Goal: Task Accomplishment & Management: Complete application form

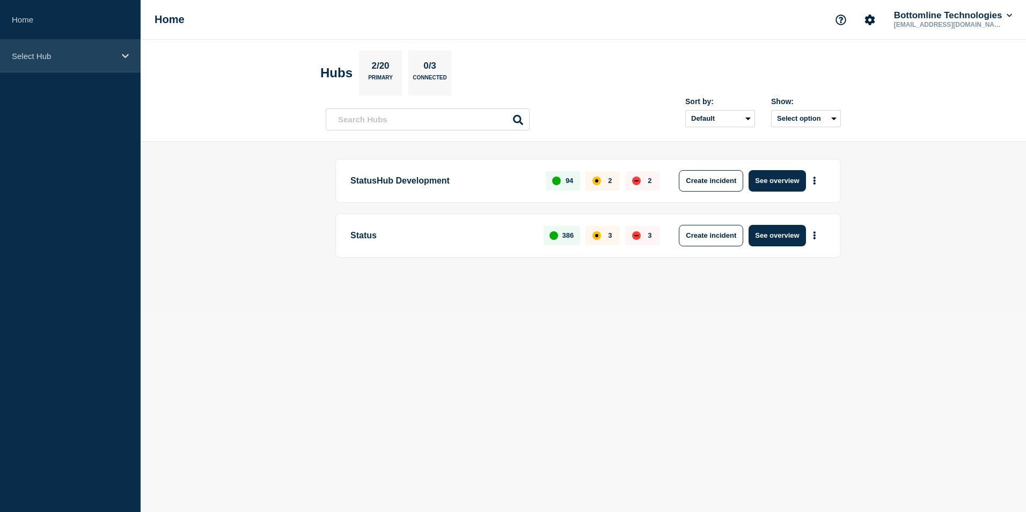
click at [120, 62] on div "Select Hub" at bounding box center [70, 56] width 141 height 33
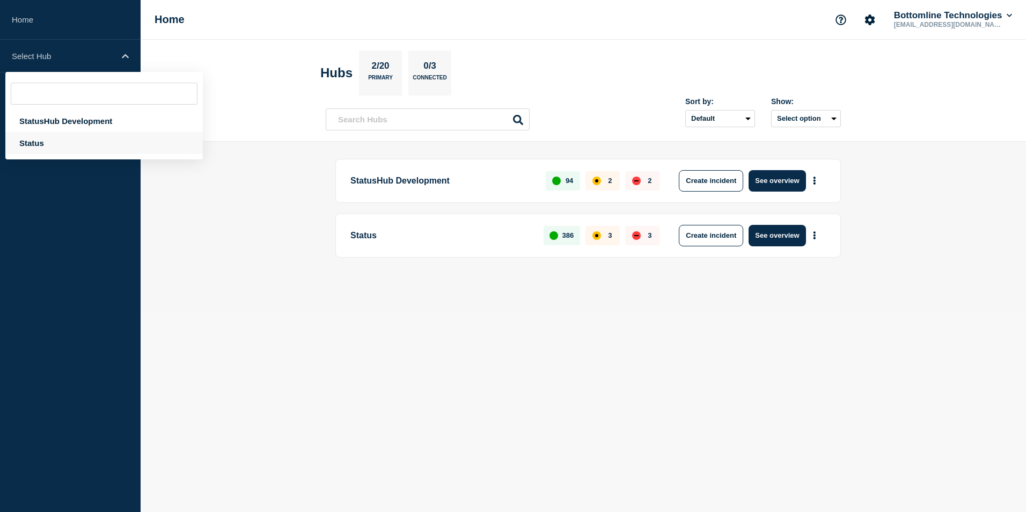
click at [69, 147] on div "Status" at bounding box center [103, 143] width 197 height 22
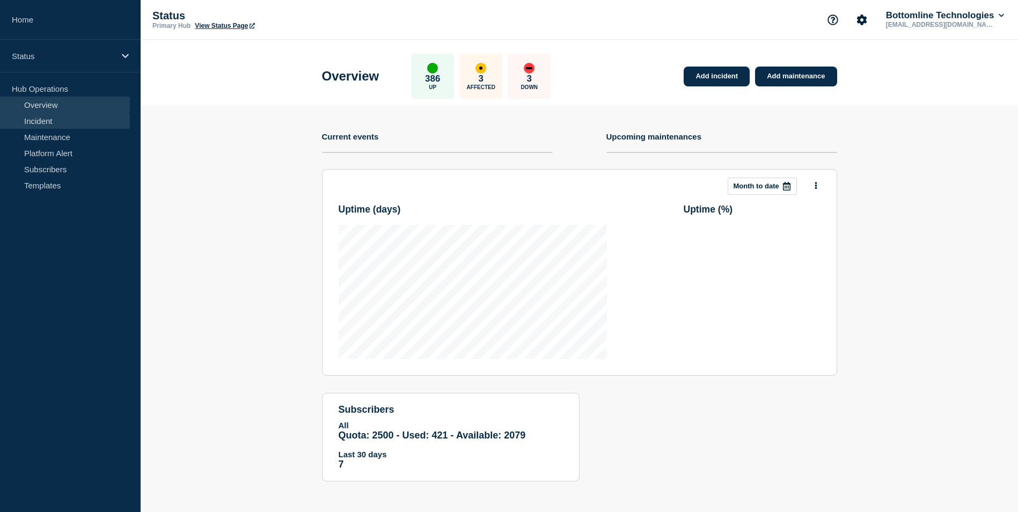
click at [93, 123] on link "Incident" at bounding box center [65, 121] width 130 height 16
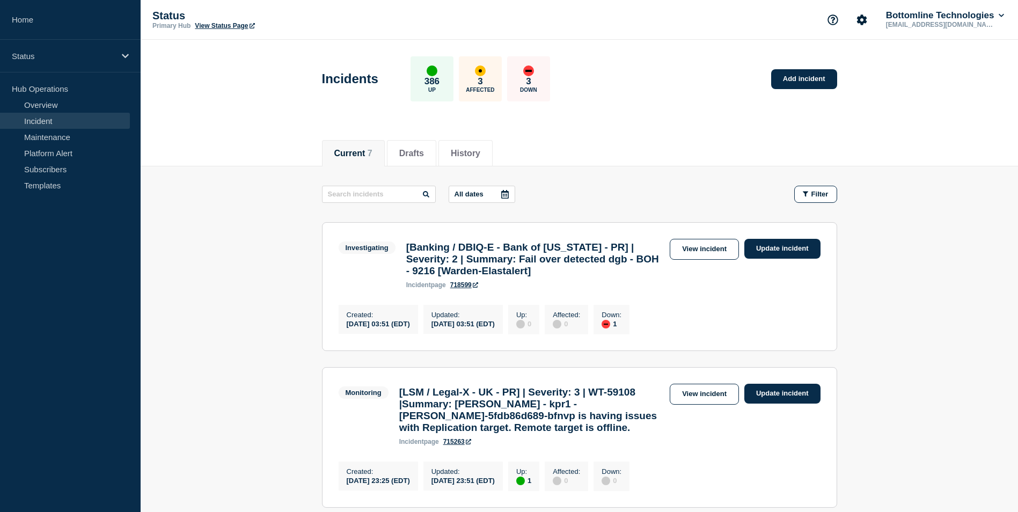
click at [781, 247] on link "Update incident" at bounding box center [782, 249] width 76 height 20
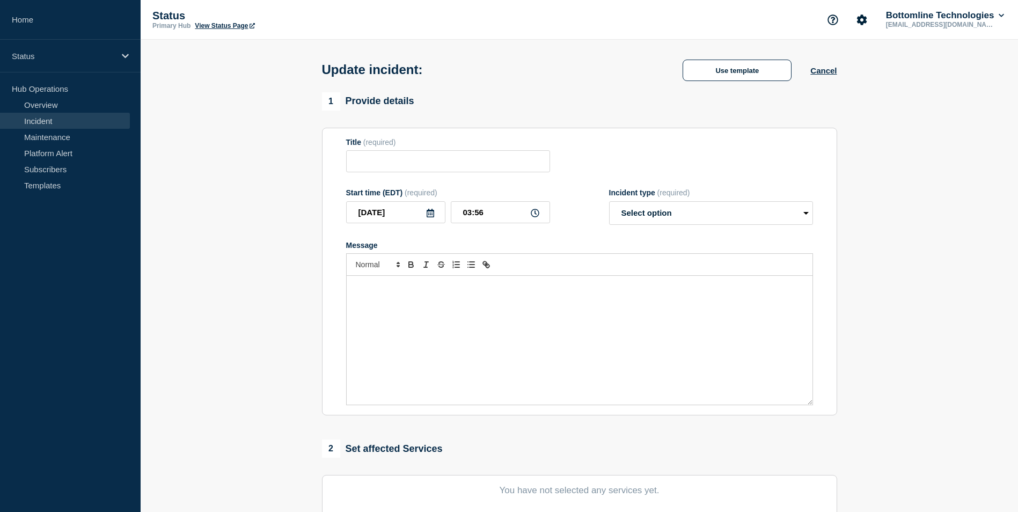
type input "[Banking / DBIQ-E - Bank of Hawaii - PR] | Severity: 2 | Summary: Fail over det…"
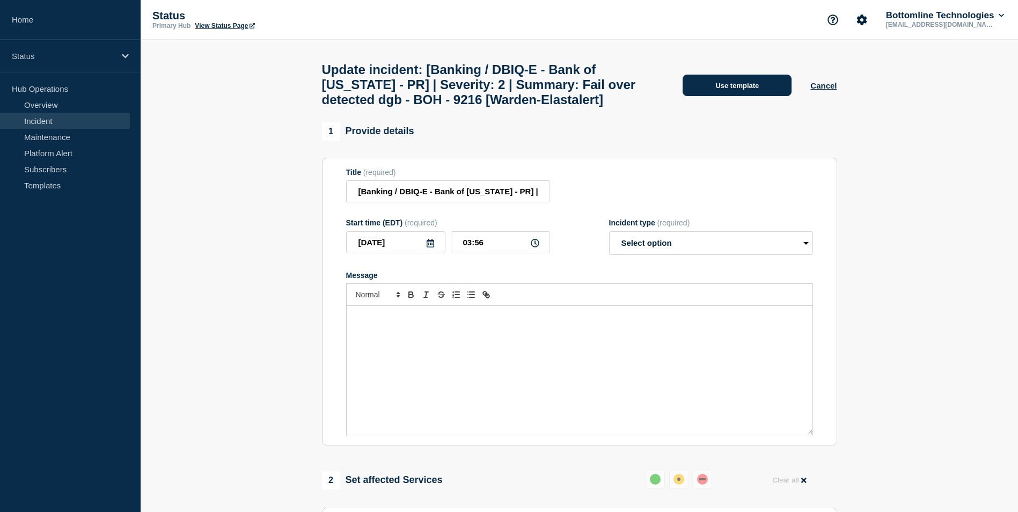
click at [738, 91] on button "Use template" at bounding box center [736, 85] width 109 height 21
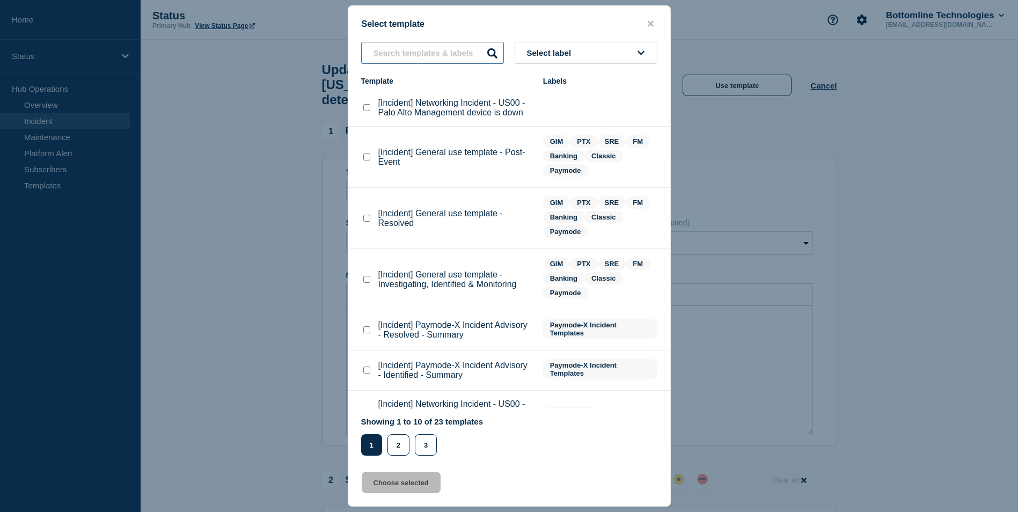
click at [458, 58] on input "text" at bounding box center [432, 53] width 143 height 22
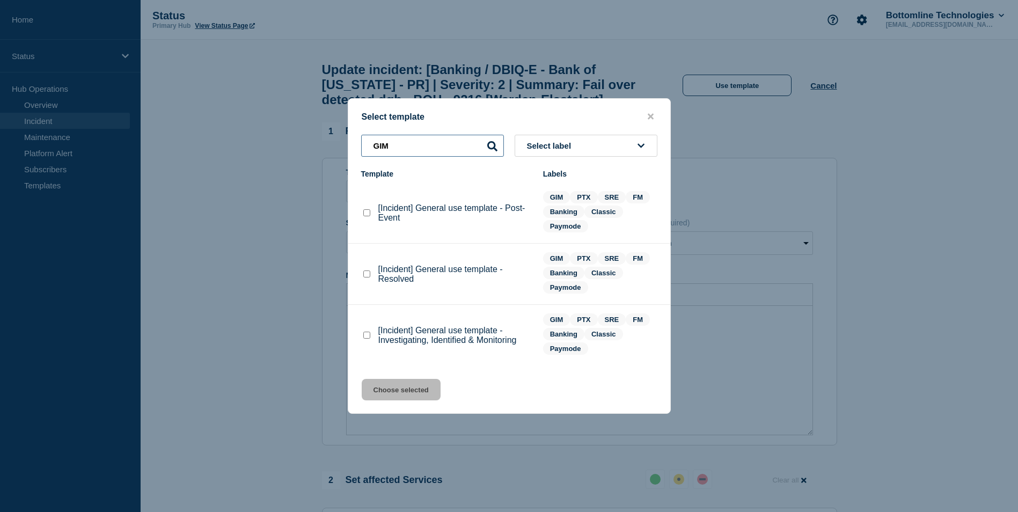
type input "GIM"
click at [368, 336] on checkbox"] "[Incident] General use template - Investigating, Identified & Monitoring checkb…" at bounding box center [366, 335] width 7 height 7
checkbox checkbox"] "true"
click at [652, 116] on icon "close button" at bounding box center [651, 117] width 6 height 6
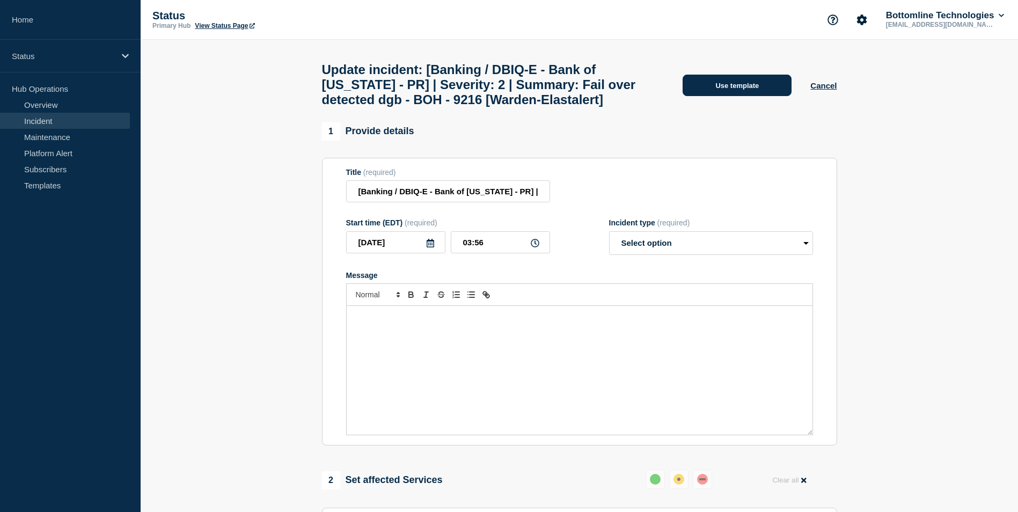
click at [731, 93] on button "Use template" at bounding box center [736, 85] width 109 height 21
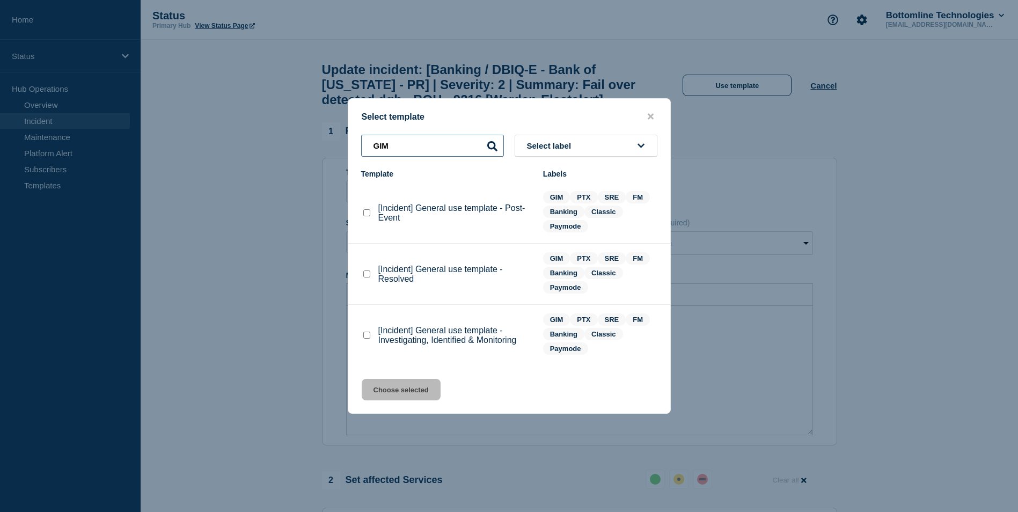
click at [464, 145] on input "GIM" at bounding box center [432, 146] width 143 height 22
click at [369, 339] on checkbox"] "[Incident] General use template - Investigating, Identified & Monitoring checkb…" at bounding box center [366, 335] width 7 height 7
checkbox checkbox"] "true"
click at [404, 391] on button "Choose selected" at bounding box center [401, 389] width 79 height 21
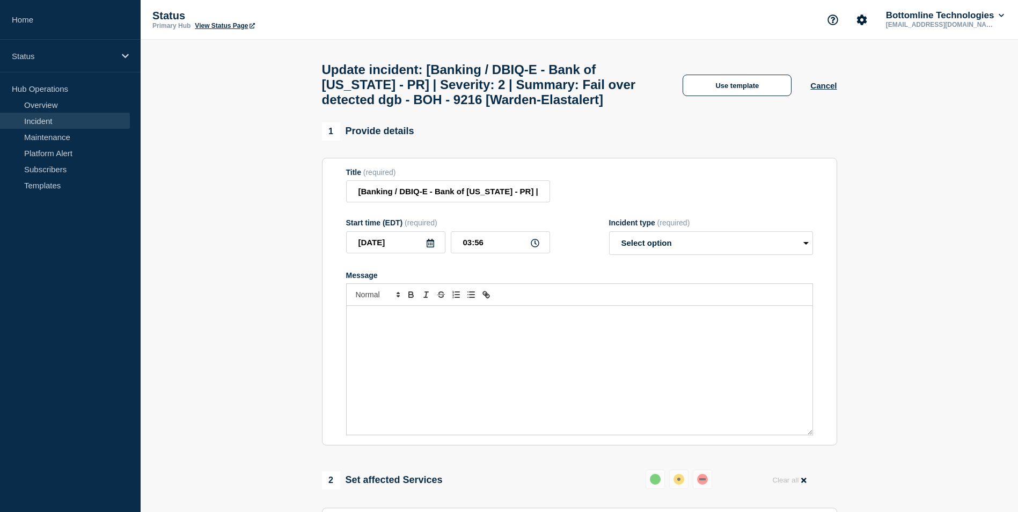
select select "investigating"
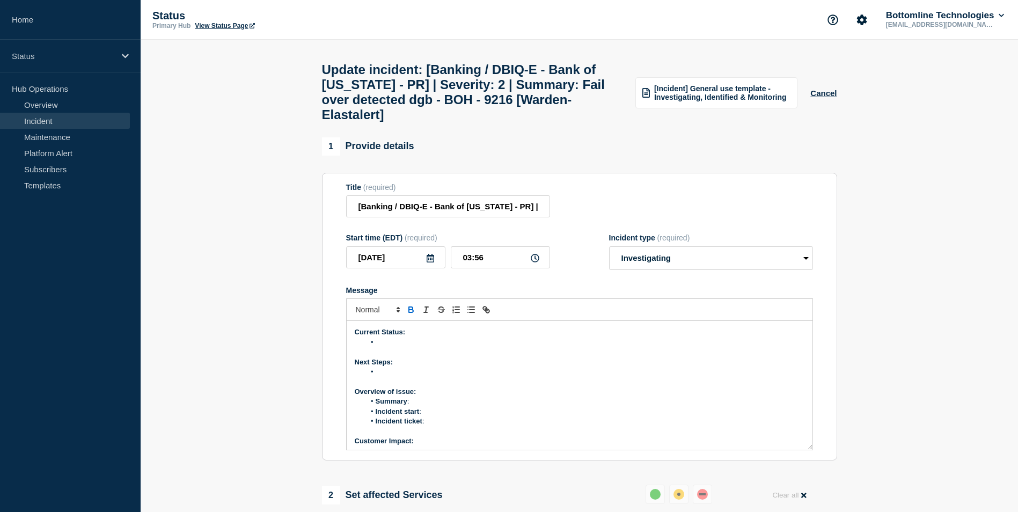
click at [390, 357] on p "Message" at bounding box center [580, 352] width 450 height 10
click at [388, 347] on li "Message" at bounding box center [584, 342] width 439 height 10
paste div "Message"
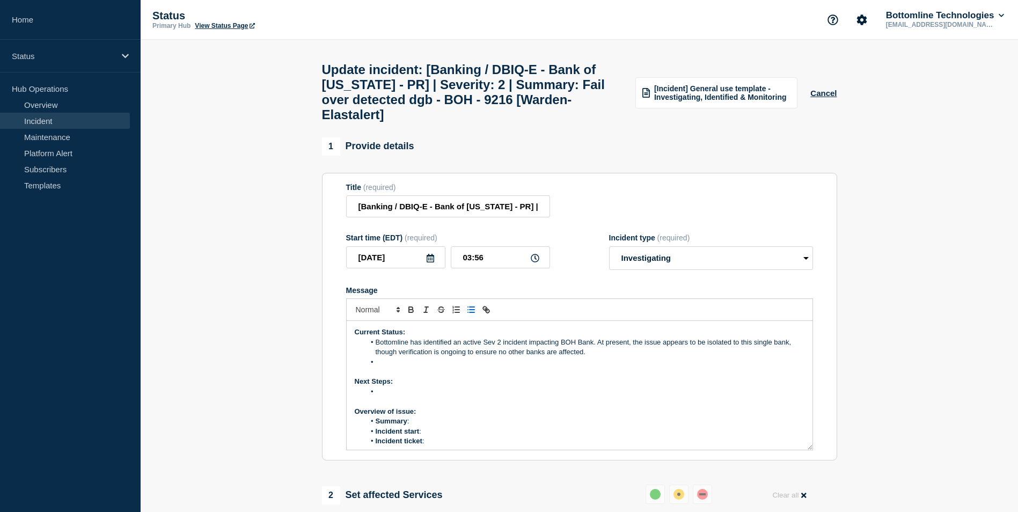
click at [400, 367] on li "Message" at bounding box center [584, 362] width 439 height 10
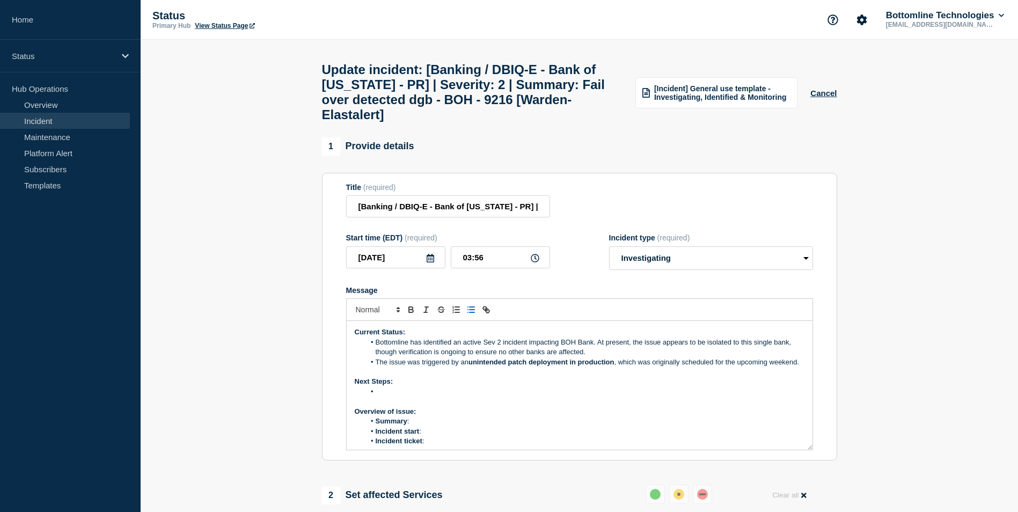
click at [398, 396] on li "Message" at bounding box center [584, 392] width 439 height 10
click at [403, 386] on p "Next Steps:" at bounding box center [580, 382] width 450 height 10
click at [389, 396] on li "Message" at bounding box center [584, 392] width 439 height 10
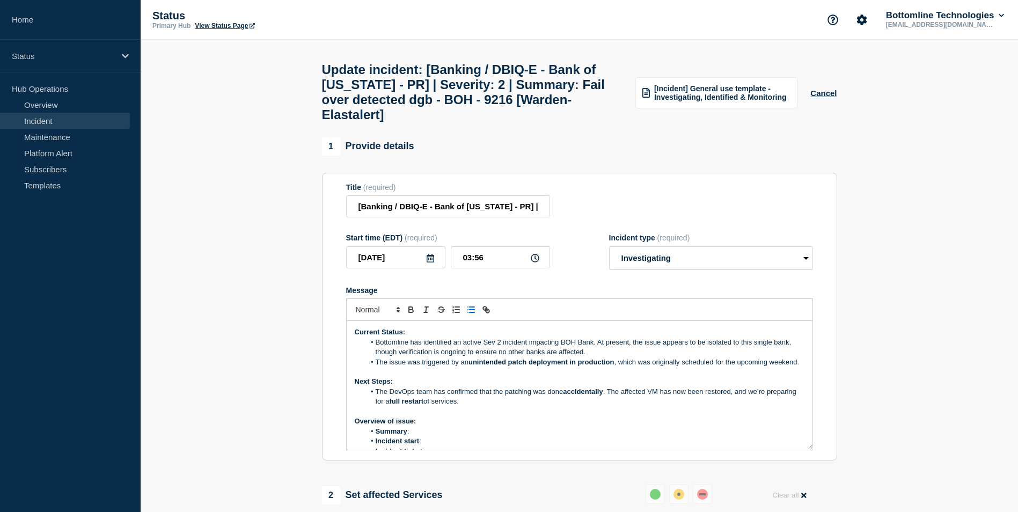
scroll to position [95, 0]
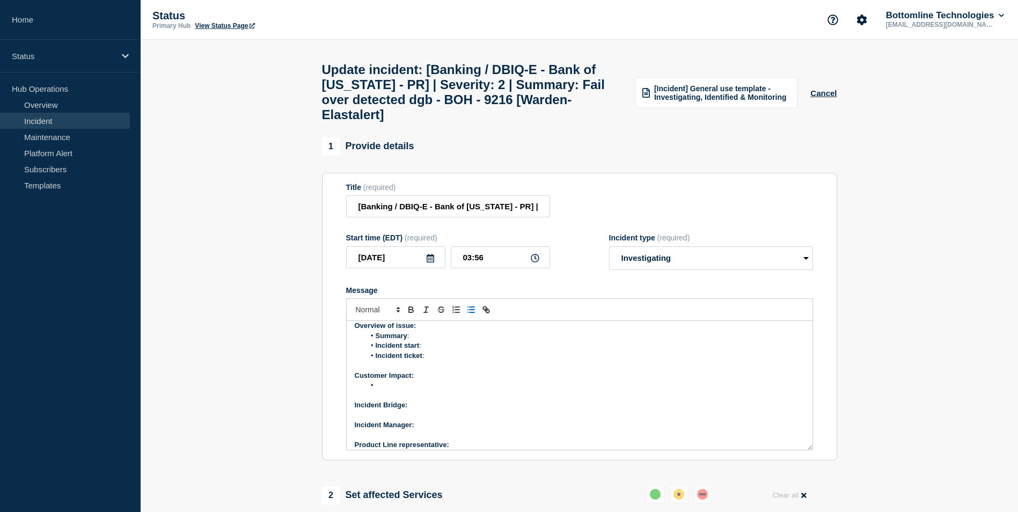
click at [426, 341] on li "Summary :" at bounding box center [584, 336] width 439 height 10
click at [440, 350] on li "Incident start :" at bounding box center [584, 346] width 439 height 10
click at [436, 361] on li "Incident ticket :" at bounding box center [584, 356] width 439 height 10
click at [452, 361] on li "Incident ticket : WT" at bounding box center [584, 356] width 439 height 10
drag, startPoint x: 468, startPoint y: 374, endPoint x: 428, endPoint y: 373, distance: 40.3
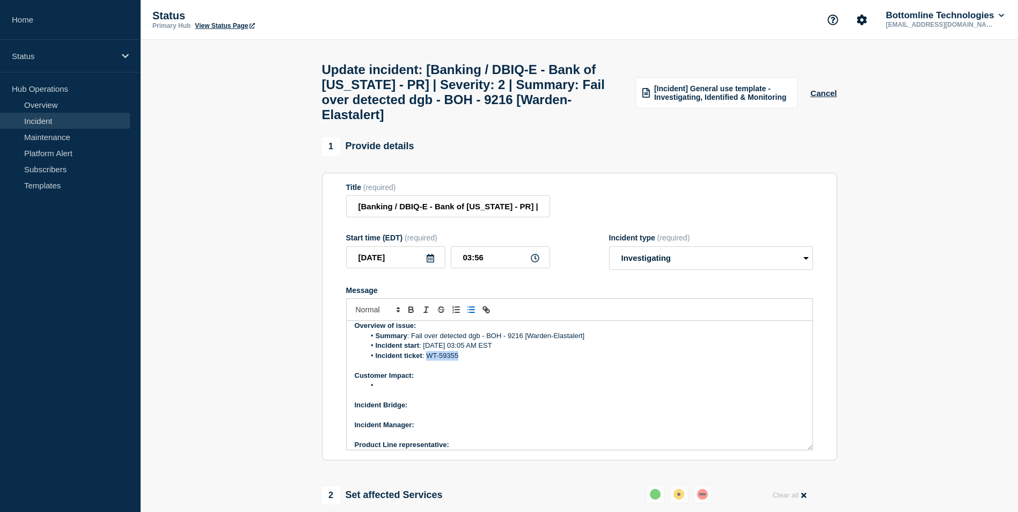
click at [428, 361] on li "Incident ticket : WT-59355" at bounding box center [584, 356] width 439 height 10
click at [489, 314] on icon "Toggle link" at bounding box center [486, 310] width 10 height 10
paste input "https://jira.bottomline.tech/browse/"
type input "https://jira.bottomline.tech/browse/WT-59355"
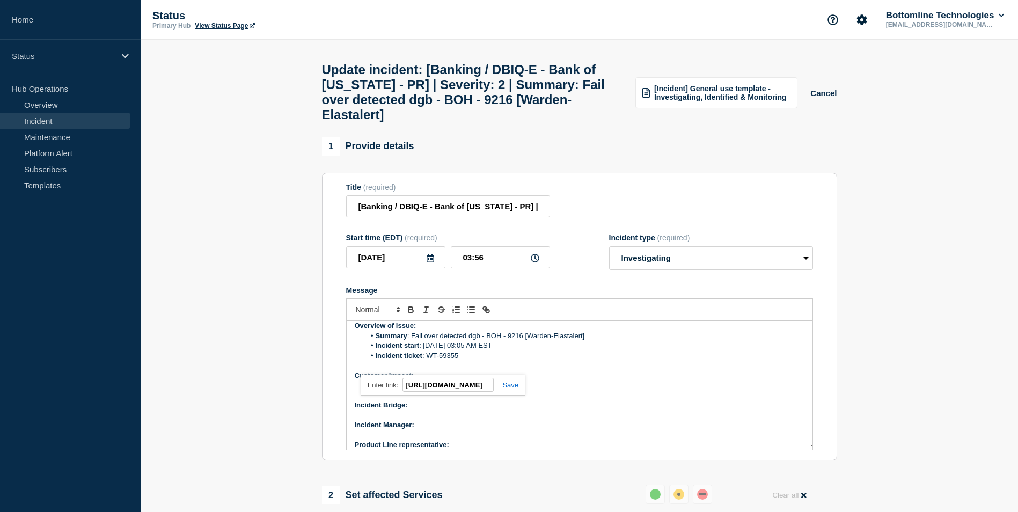
scroll to position [0, 0]
click at [512, 389] on link at bounding box center [506, 385] width 25 height 8
click at [407, 390] on li "Message" at bounding box center [584, 385] width 439 height 10
click at [406, 390] on li "Schedules payments are not created" at bounding box center [584, 385] width 439 height 10
click at [499, 390] on li "Scheduled payments are not created" at bounding box center [584, 385] width 439 height 10
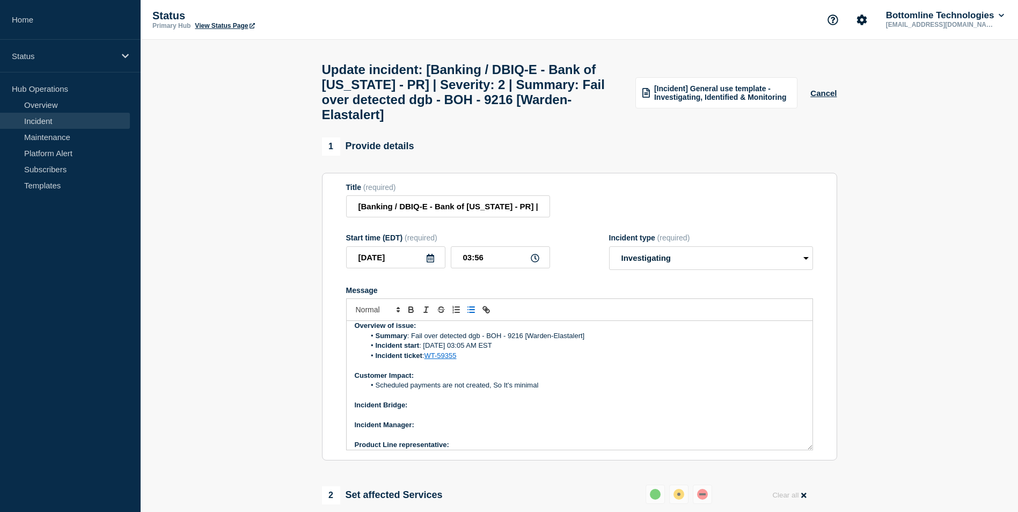
click at [541, 390] on li "Scheduled payments are not created, So It's minimal" at bounding box center [584, 385] width 439 height 10
click at [514, 390] on li "Scheduled payments are not created, So It's minimal impact" at bounding box center [584, 385] width 439 height 10
click at [514, 390] on li "Scheduled payments are not created, So It's a minimal impact" at bounding box center [584, 385] width 439 height 10
click at [424, 410] on p "Incident Bridge:" at bounding box center [580, 405] width 450 height 10
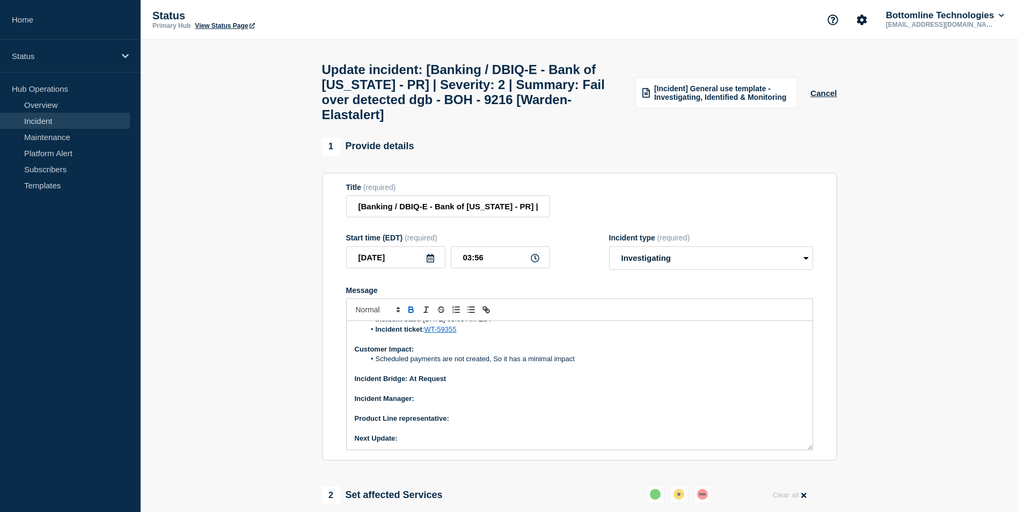
click at [427, 403] on p "Incident Manager:" at bounding box center [580, 399] width 450 height 10
click at [461, 423] on p "Product Line representative:" at bounding box center [580, 419] width 450 height 10
click at [468, 423] on p "Product Line representative:" at bounding box center [580, 419] width 450 height 10
click at [447, 443] on p "Next Update:" at bounding box center [580, 438] width 450 height 10
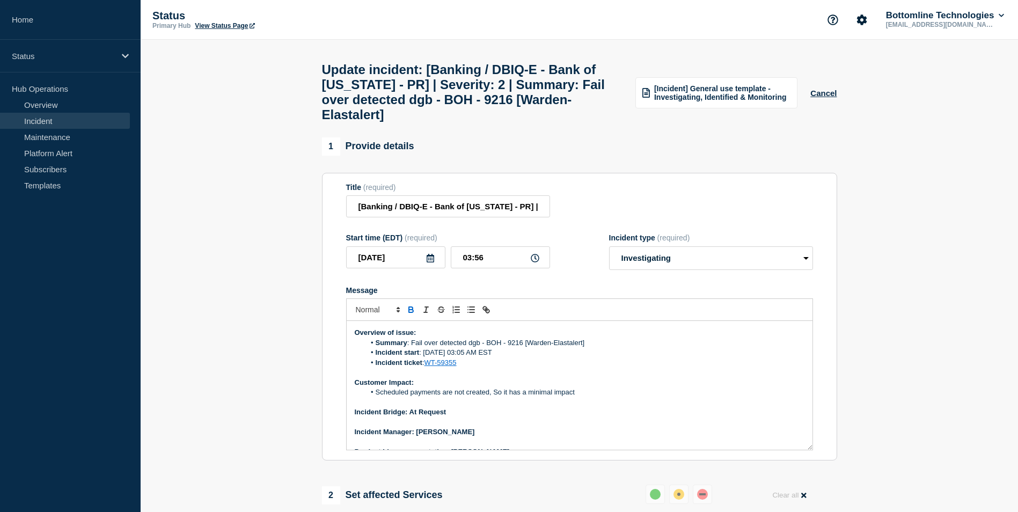
scroll to position [88, 0]
drag, startPoint x: 591, startPoint y: 363, endPoint x: 411, endPoint y: 366, distance: 179.2
click at [411, 348] on li "Summary : Fail over detected dgb - BOH - 9216 [Warden-Elastalert]" at bounding box center [584, 344] width 439 height 10
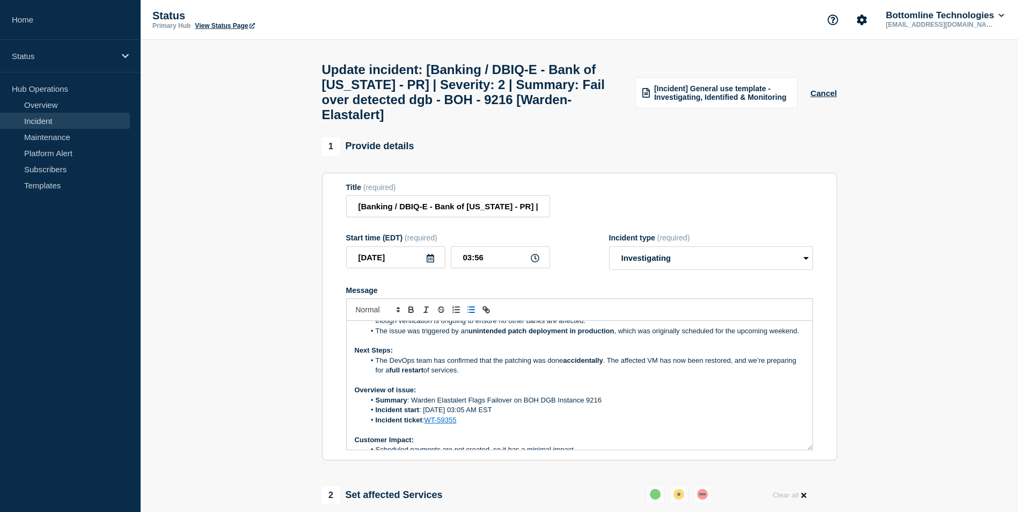
scroll to position [31, 0]
drag, startPoint x: 606, startPoint y: 383, endPoint x: 566, endPoint y: 378, distance: 40.5
click at [566, 376] on li "The DevOps team has confirmed that the patching was done accidentally . The aff…" at bounding box center [584, 366] width 439 height 20
click at [412, 314] on icon "Toggle bold text" at bounding box center [411, 310] width 10 height 10
click at [621, 386] on p "Message" at bounding box center [580, 381] width 450 height 10
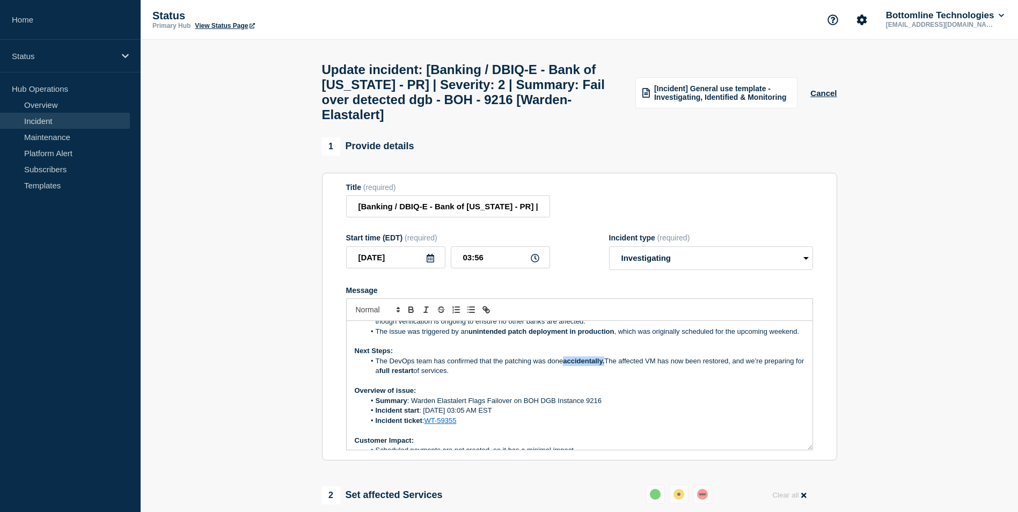
drag, startPoint x: 606, startPoint y: 380, endPoint x: 564, endPoint y: 384, distance: 41.5
click at [564, 365] on strong "accidentally." at bounding box center [583, 361] width 41 height 8
click at [410, 312] on icon "Toggle bold text" at bounding box center [411, 311] width 4 height 3
click at [651, 386] on p "Message" at bounding box center [580, 381] width 450 height 10
drag, startPoint x: 424, startPoint y: 390, endPoint x: 404, endPoint y: 389, distance: 19.9
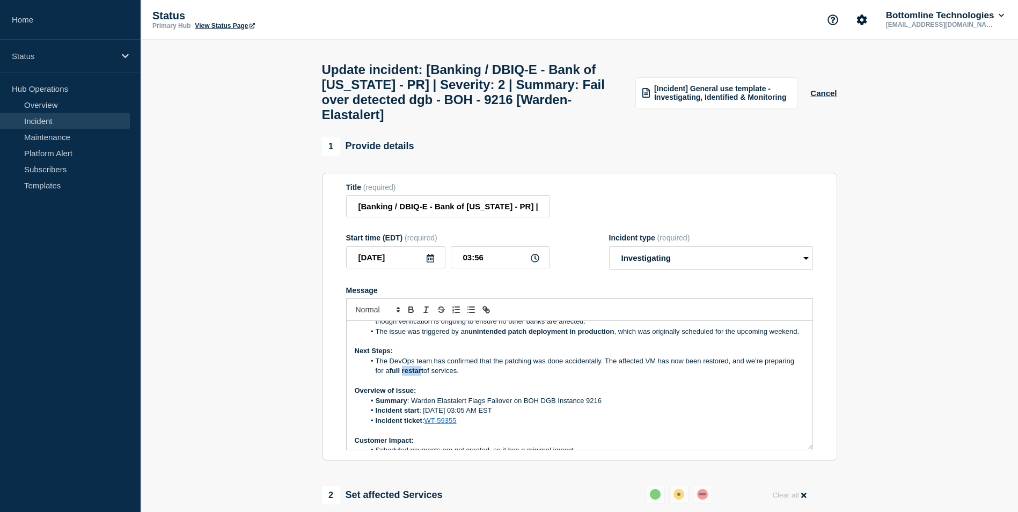
click at [404, 374] on strong "full restart" at bounding box center [406, 370] width 34 height 8
click at [432, 386] on p "Message" at bounding box center [580, 381] width 450 height 10
click at [435, 395] on div "Current Status: Bottomline has identified an active Sev 2 incident impacting BO…" at bounding box center [580, 385] width 466 height 129
click at [503, 386] on p "Message" at bounding box center [580, 381] width 450 height 10
drag, startPoint x: 425, startPoint y: 391, endPoint x: 391, endPoint y: 390, distance: 33.8
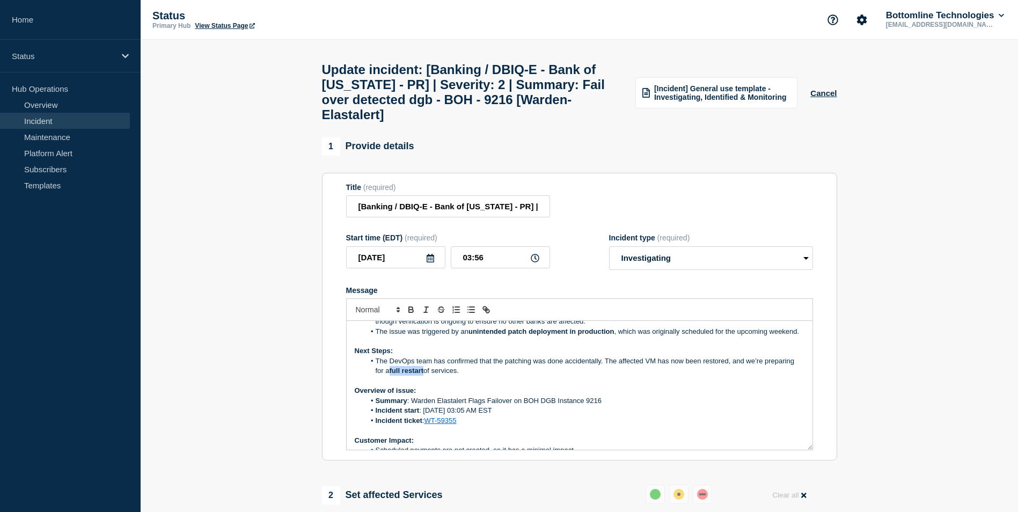
click at [391, 374] on strong "full restart" at bounding box center [406, 370] width 34 height 8
click at [412, 312] on icon "Toggle bold text" at bounding box center [411, 311] width 4 height 3
click at [504, 376] on li "The DevOps team has confirmed that the patching was done accidentally. The affe…" at bounding box center [584, 366] width 439 height 20
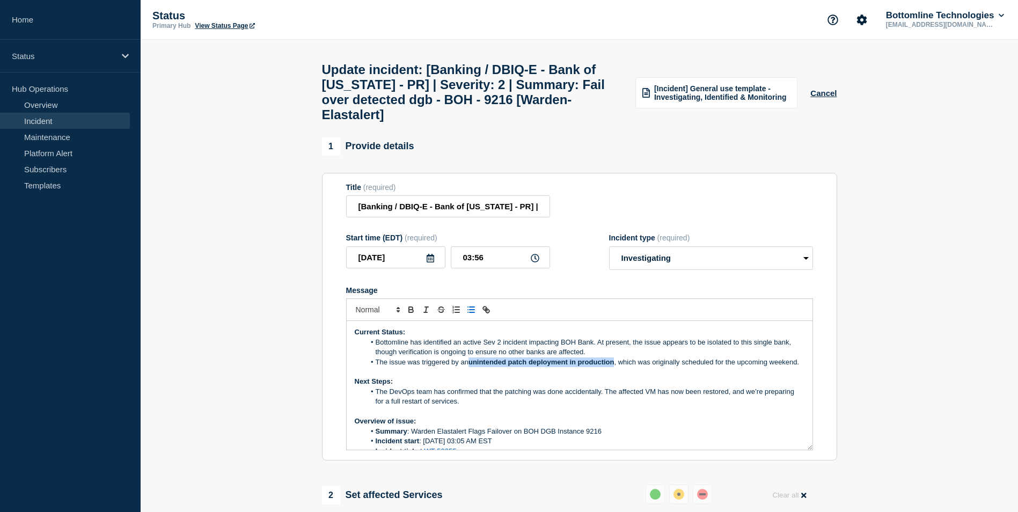
drag, startPoint x: 470, startPoint y: 372, endPoint x: 615, endPoint y: 374, distance: 144.9
click at [614, 366] on strong "unintended patch deployment in production" at bounding box center [541, 362] width 146 height 8
click at [410, 314] on icon "Toggle bold text" at bounding box center [411, 310] width 10 height 10
click at [535, 386] on p "Next Steps:" at bounding box center [580, 382] width 450 height 10
click at [374, 352] on li "Bottomline has identified an active Sev 2 incident impacting BOH Bank. At prese…" at bounding box center [584, 347] width 439 height 20
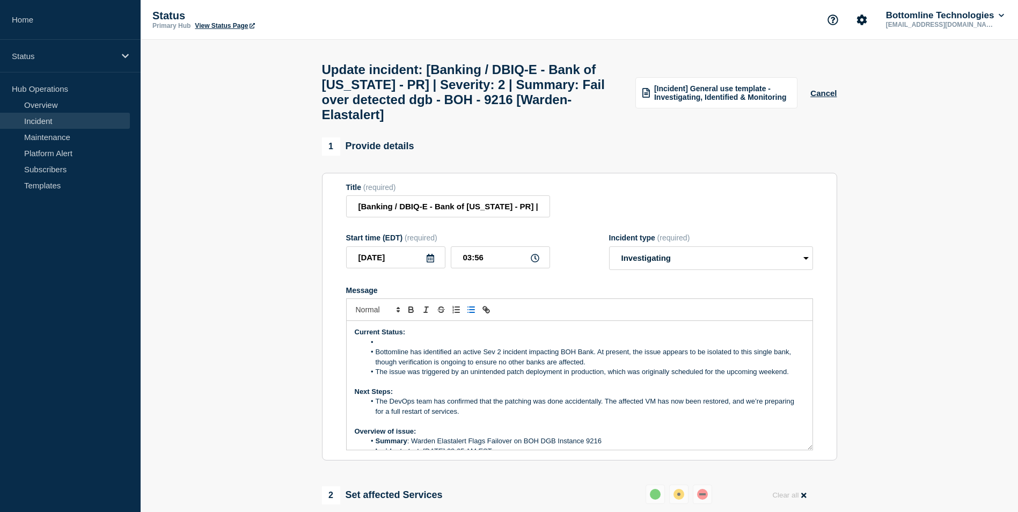
click at [383, 347] on li "Message" at bounding box center [584, 342] width 439 height 10
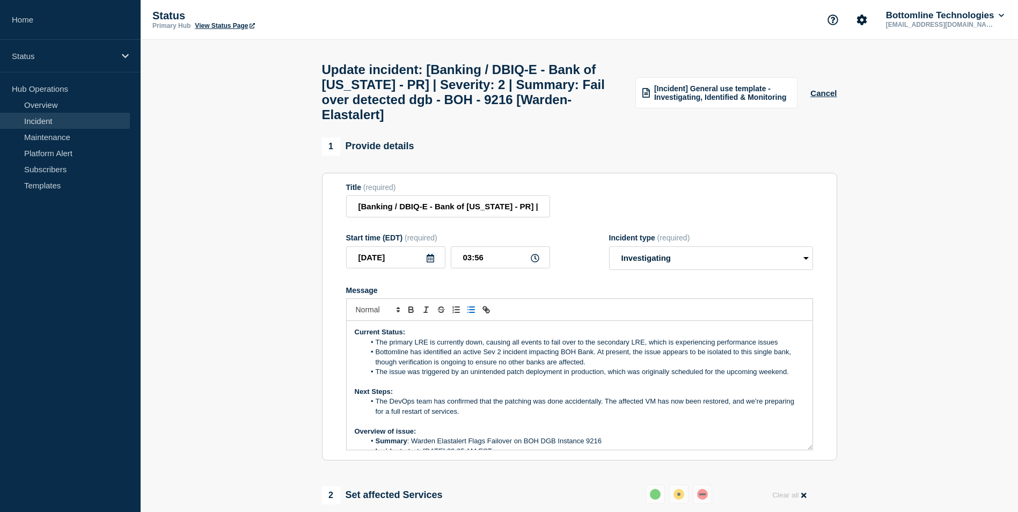
click at [428, 347] on li "The primary LRE is currently down, causing all events to fail over to the secon…" at bounding box center [584, 342] width 439 height 10
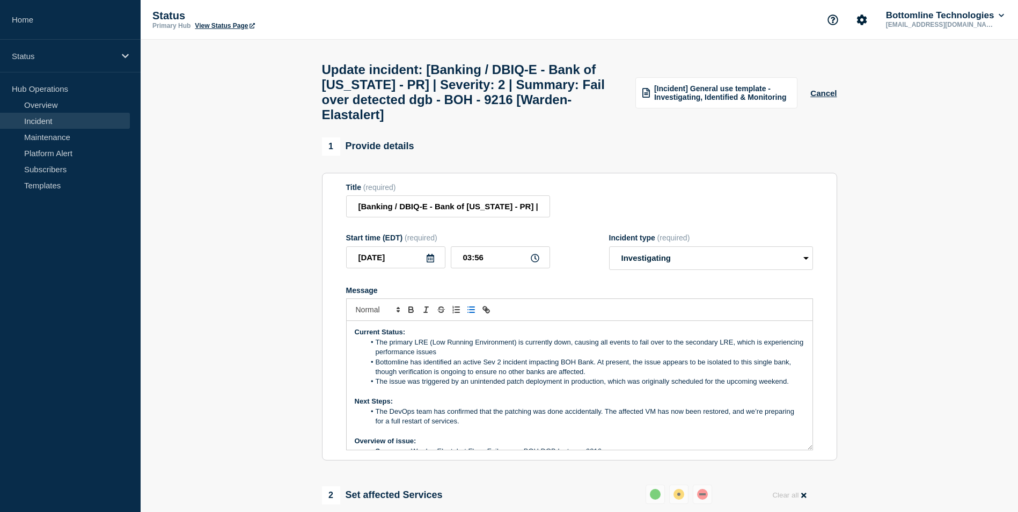
click at [480, 357] on li "The primary LRE (Low Running Environment) is currently down, causing all events…" at bounding box center [584, 347] width 439 height 20
click at [429, 350] on li "The primary LRE (Low Running Environment) is currently down, causing all events…" at bounding box center [584, 347] width 439 height 20
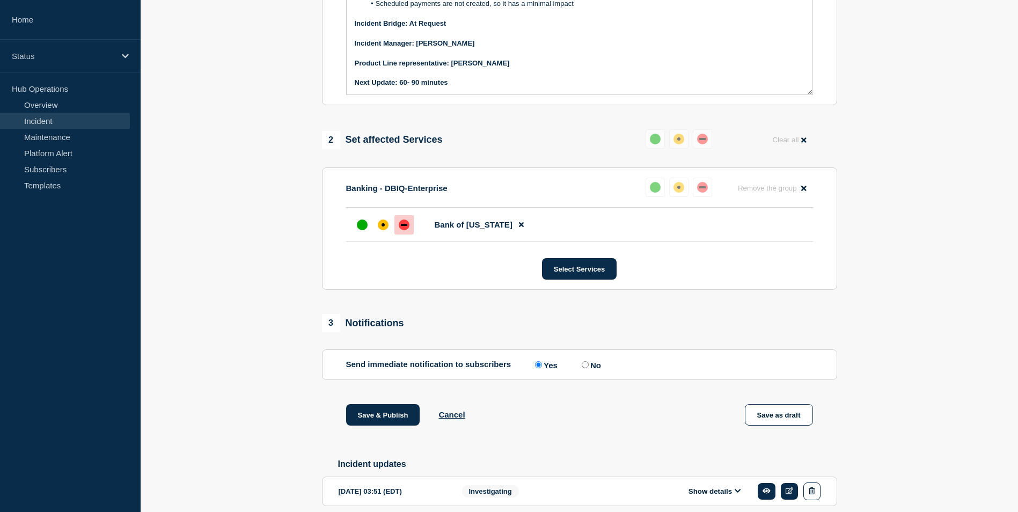
scroll to position [356, 0]
click at [683, 113] on div "Reset" at bounding box center [680, 124] width 39 height 26
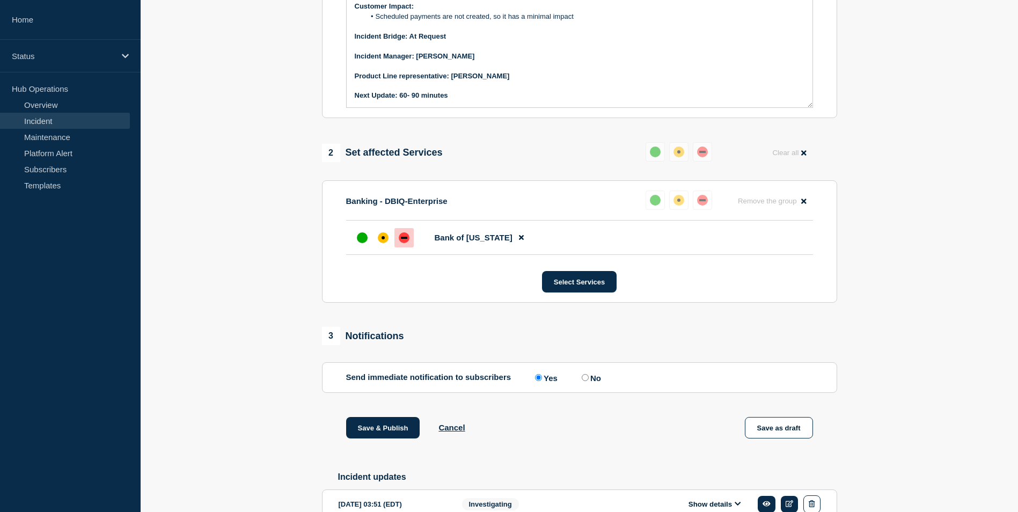
scroll to position [413, 0]
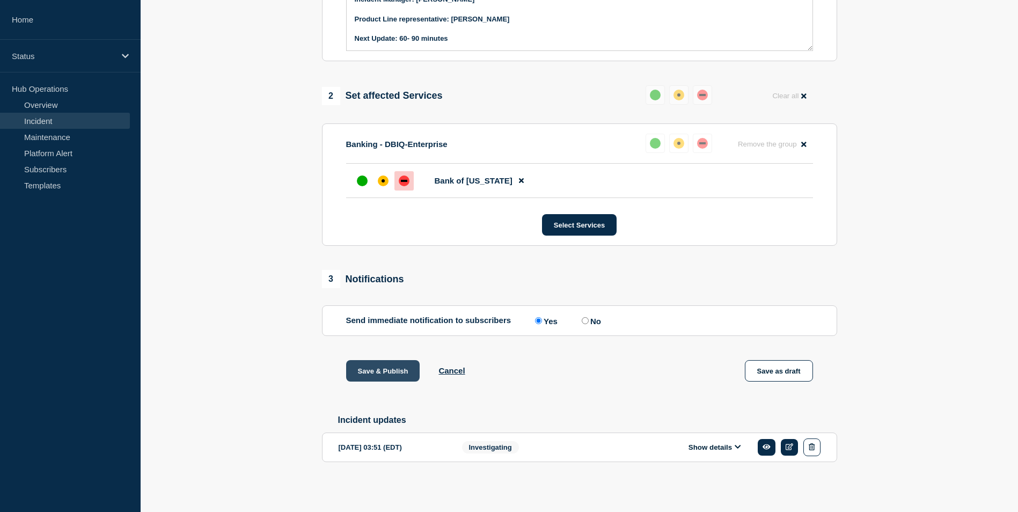
click at [385, 368] on button "Save & Publish" at bounding box center [383, 370] width 74 height 21
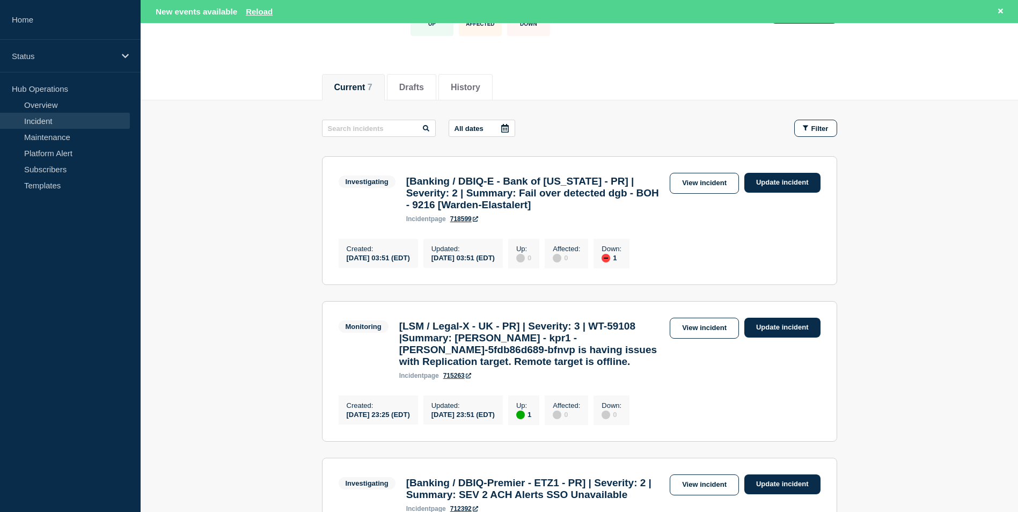
scroll to position [27, 0]
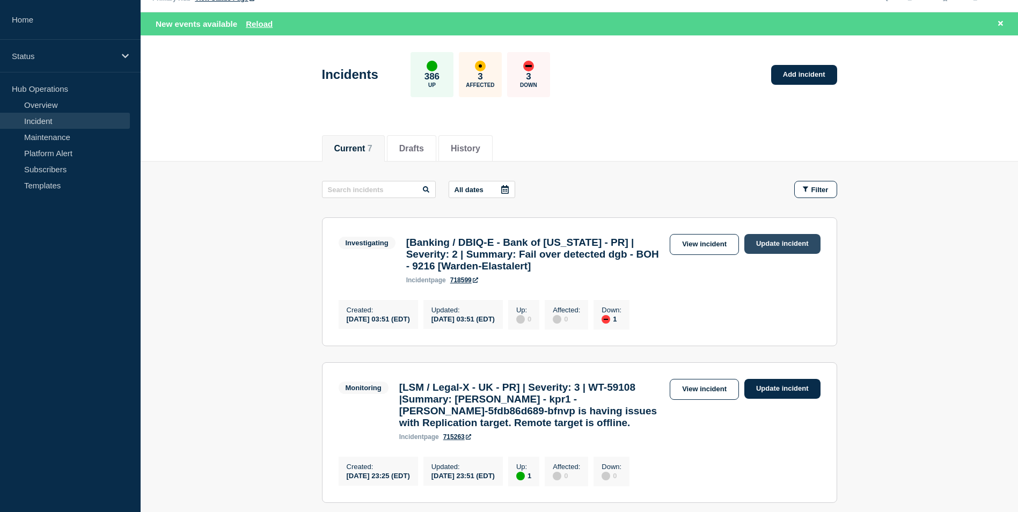
click at [780, 239] on link "Update incident" at bounding box center [782, 244] width 76 height 20
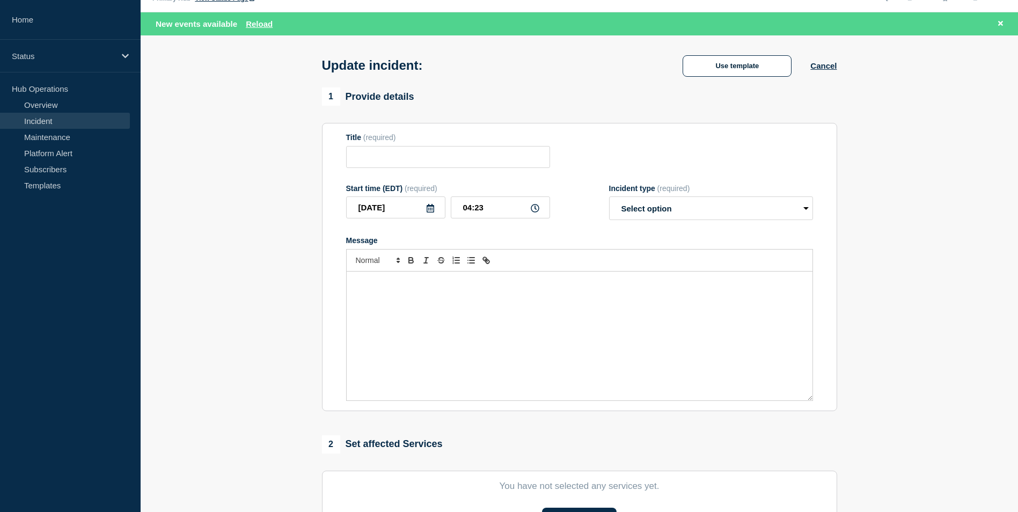
type input "[Banking / DBIQ-E - Bank of Hawaii - PR] | Severity: 2 | Summary: Fail over det…"
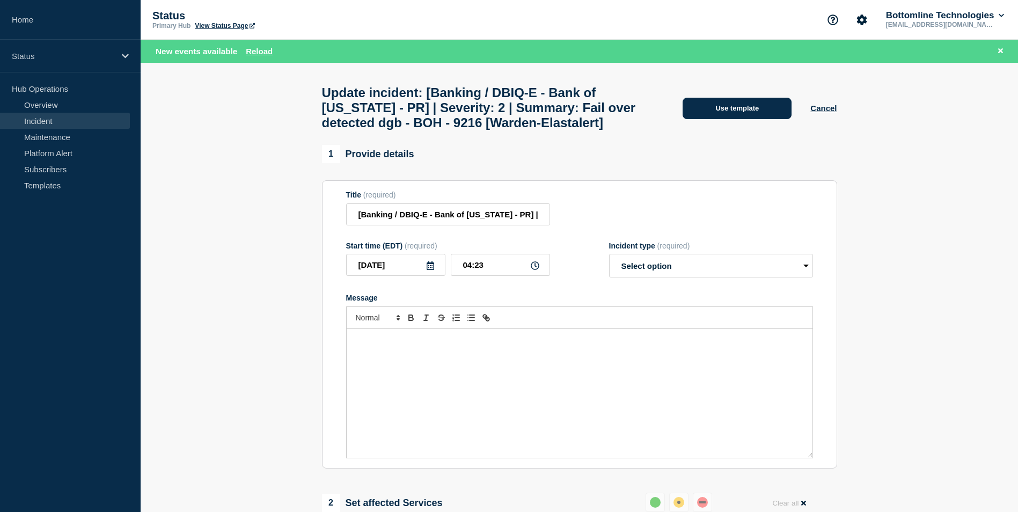
click at [722, 114] on button "Use template" at bounding box center [736, 108] width 109 height 21
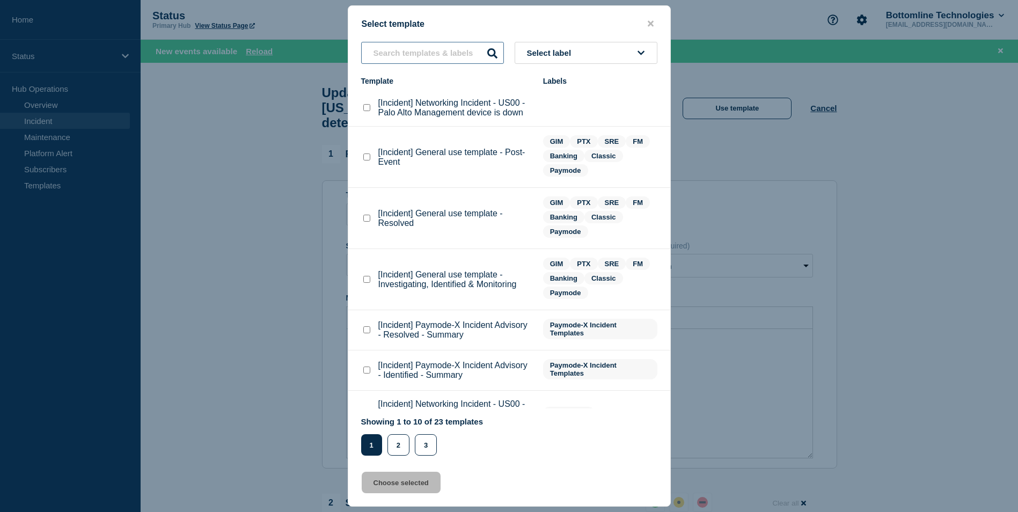
click at [424, 59] on input "text" at bounding box center [432, 53] width 143 height 22
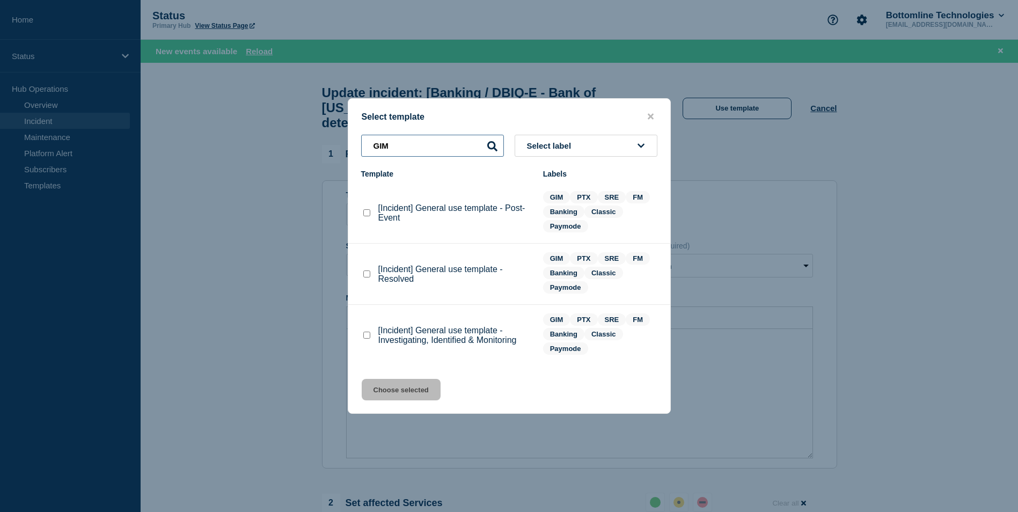
type input "GIM"
click at [369, 276] on checkbox"] "[Incident] General use template - Resolved checkbox" at bounding box center [366, 273] width 7 height 7
checkbox checkbox"] "true"
click at [403, 393] on button "Choose selected" at bounding box center [401, 389] width 79 height 21
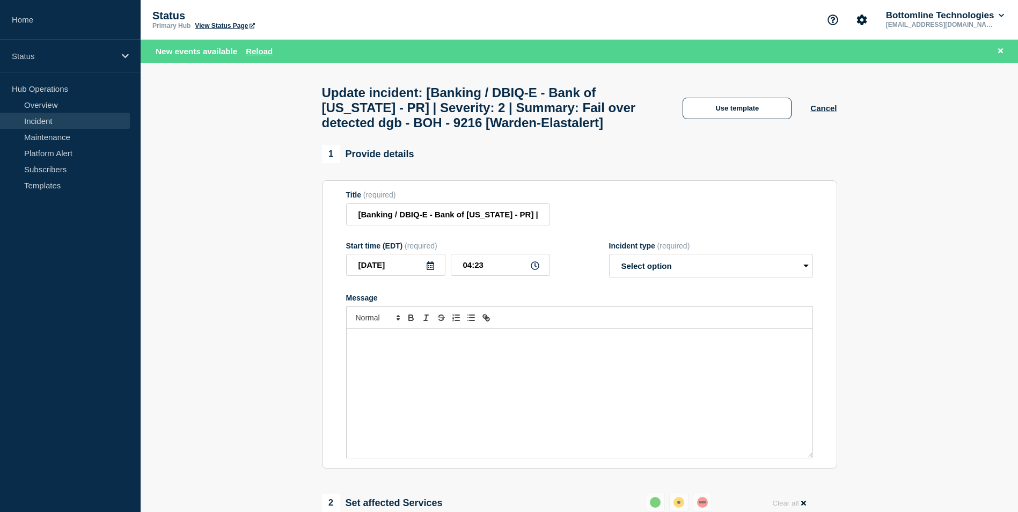
select select "resolved"
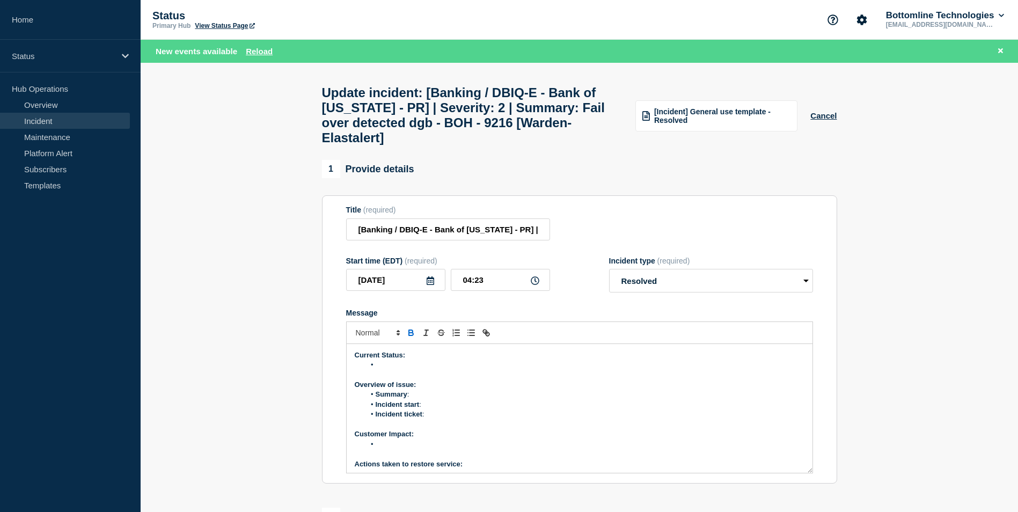
click at [395, 370] on li "Message" at bounding box center [584, 365] width 439 height 10
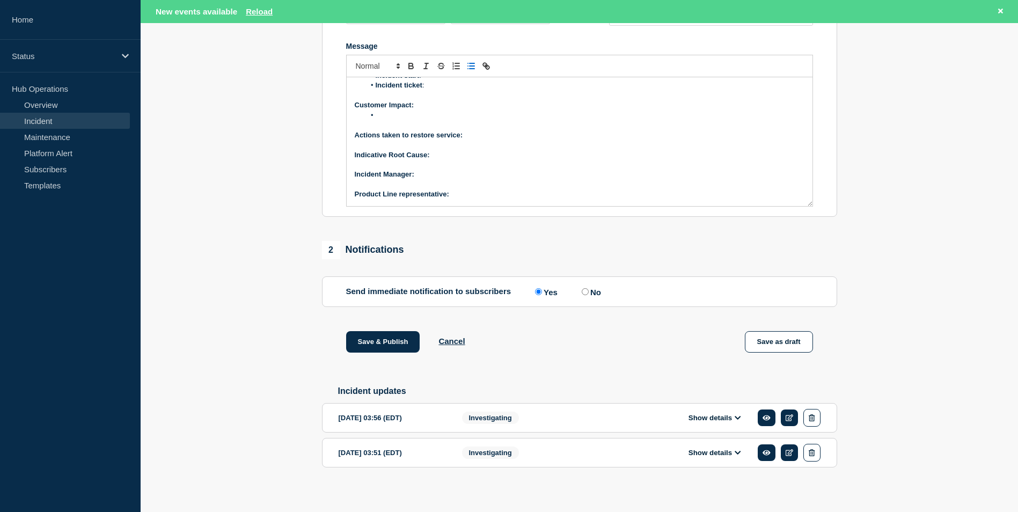
scroll to position [128, 0]
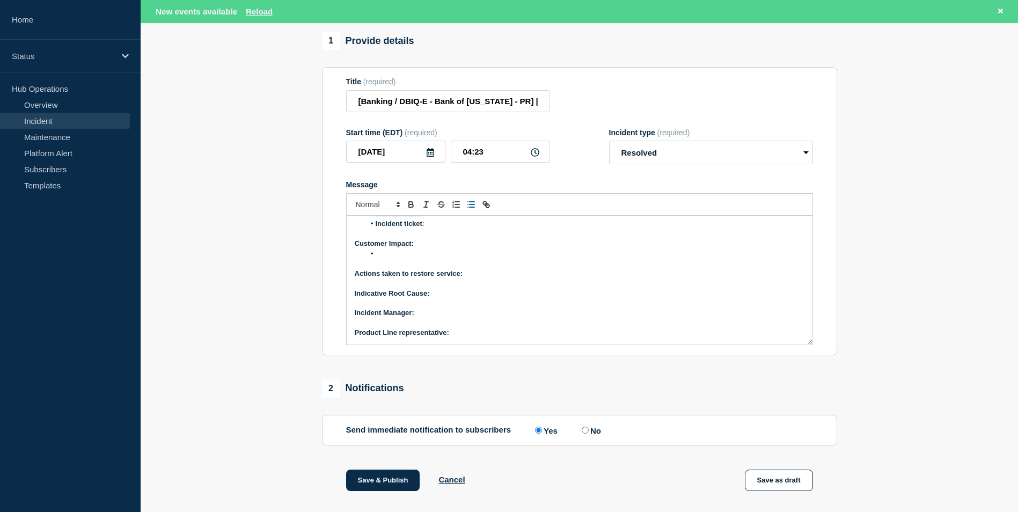
click at [480, 278] on p "Actions taken to restore service:" at bounding box center [580, 274] width 450 height 10
click at [453, 298] on p "Indicative Root Cause:" at bounding box center [580, 294] width 450 height 10
click at [509, 298] on p "Indicative Root Cause: Hub rebooted" at bounding box center [580, 294] width 450 height 10
click at [487, 278] on p "Actions taken to restore service:" at bounding box center [580, 274] width 450 height 10
click at [681, 298] on p "Indicative Root Cause: Hub rebooted. The Hub was mistakenly rebooted by the Dev…" at bounding box center [580, 294] width 450 height 10
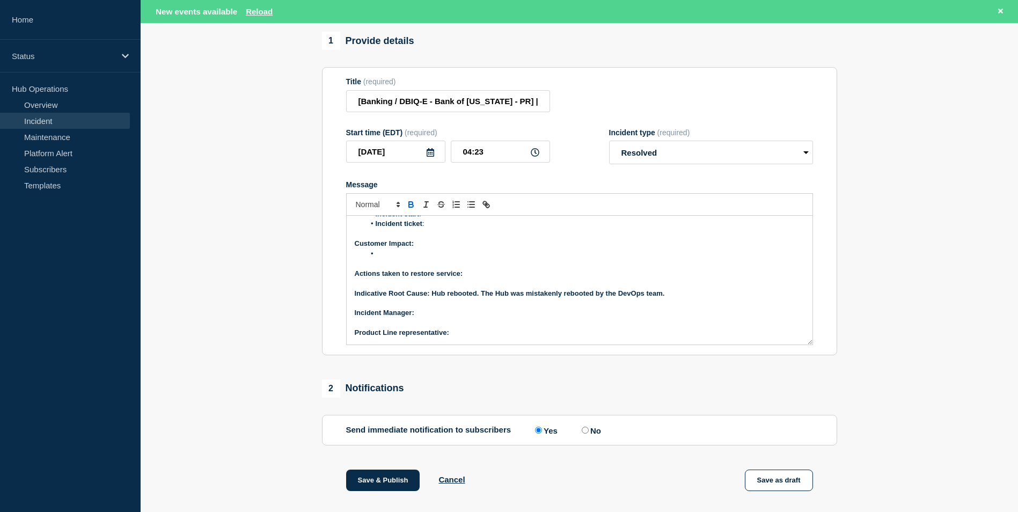
click at [475, 278] on p "Actions taken to restore service:" at bounding box center [580, 274] width 450 height 10
click at [482, 278] on p "Actions taken to restore service:" at bounding box center [580, 274] width 450 height 10
drag, startPoint x: 668, startPoint y: 304, endPoint x: 480, endPoint y: 305, distance: 187.8
click at [480, 298] on p "Indicative Root Cause: Hub rebooted. The Hub was mistakenly rebooted by the Dev…" at bounding box center [580, 294] width 450 height 10
click at [410, 207] on icon "Toggle bold text" at bounding box center [411, 205] width 4 height 3
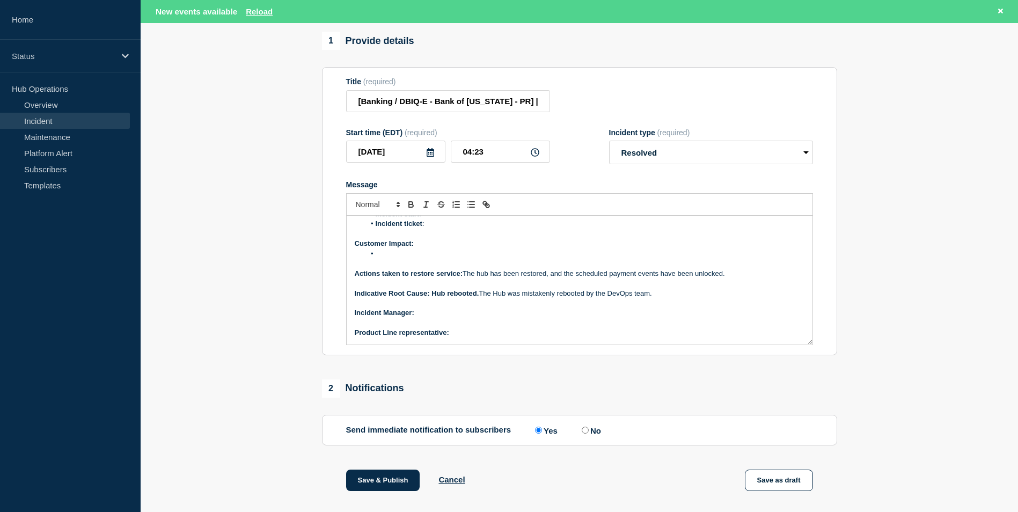
click at [459, 318] on p "﻿Incident Manager:" at bounding box center [580, 313] width 450 height 10
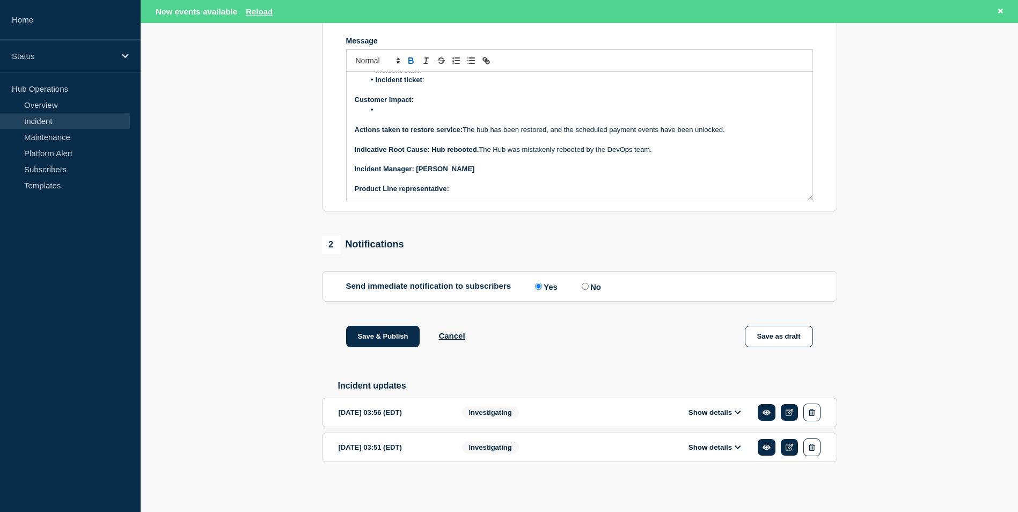
click at [693, 416] on button "Show details" at bounding box center [714, 412] width 59 height 9
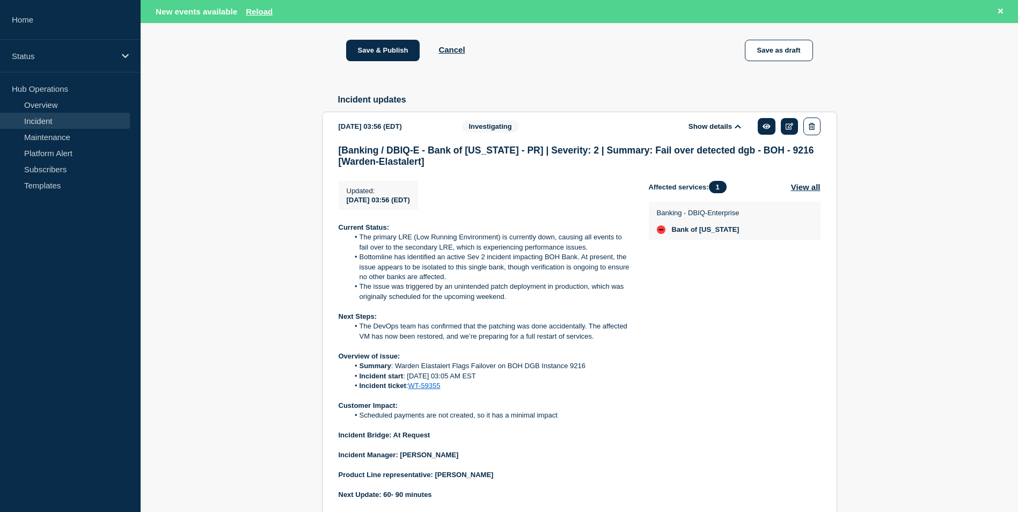
scroll to position [660, 0]
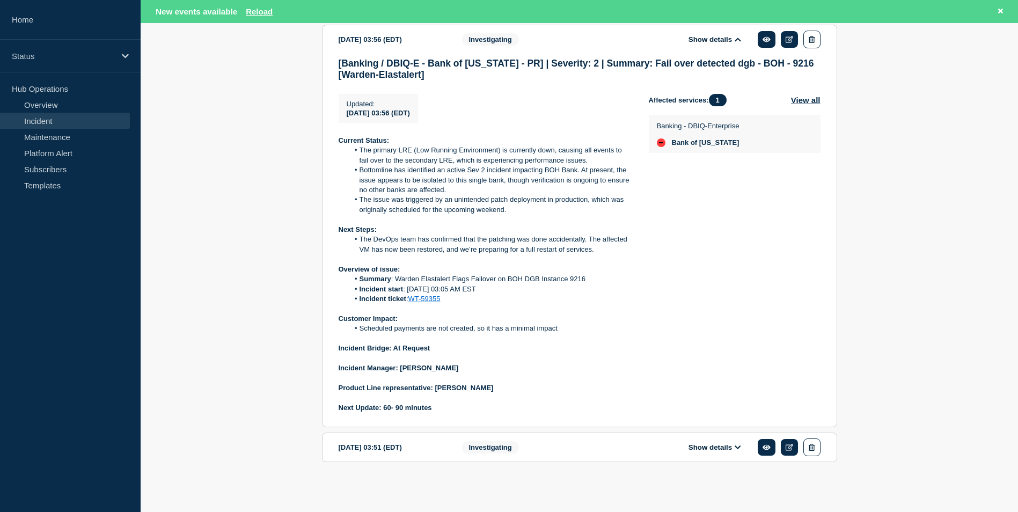
drag, startPoint x: 516, startPoint y: 389, endPoint x: 435, endPoint y: 389, distance: 81.0
click at [435, 389] on p "Product Line representative: Sushant Shekhar" at bounding box center [485, 388] width 293 height 10
copy strong "Sushant Shekhar"
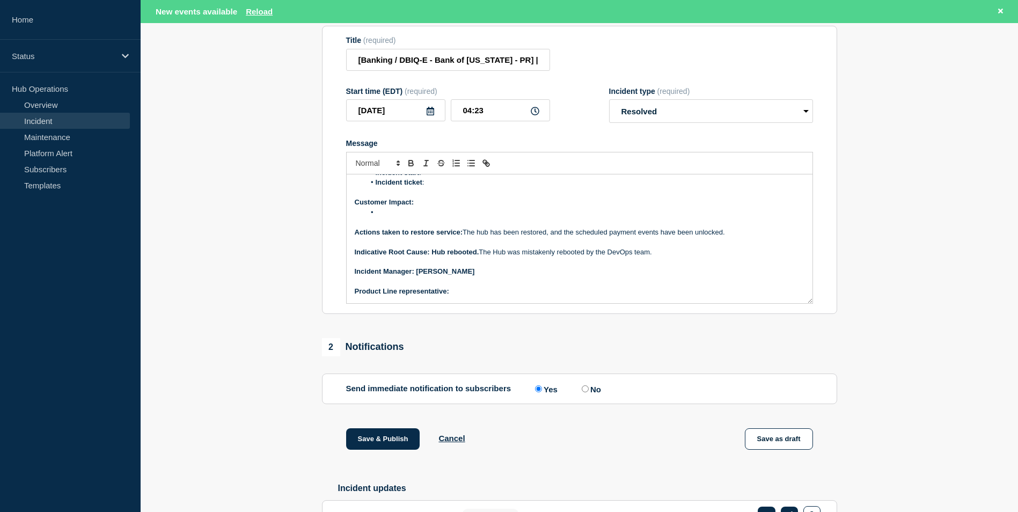
scroll to position [169, 0]
click at [487, 297] on p "Product Line representative:" at bounding box center [580, 292] width 450 height 10
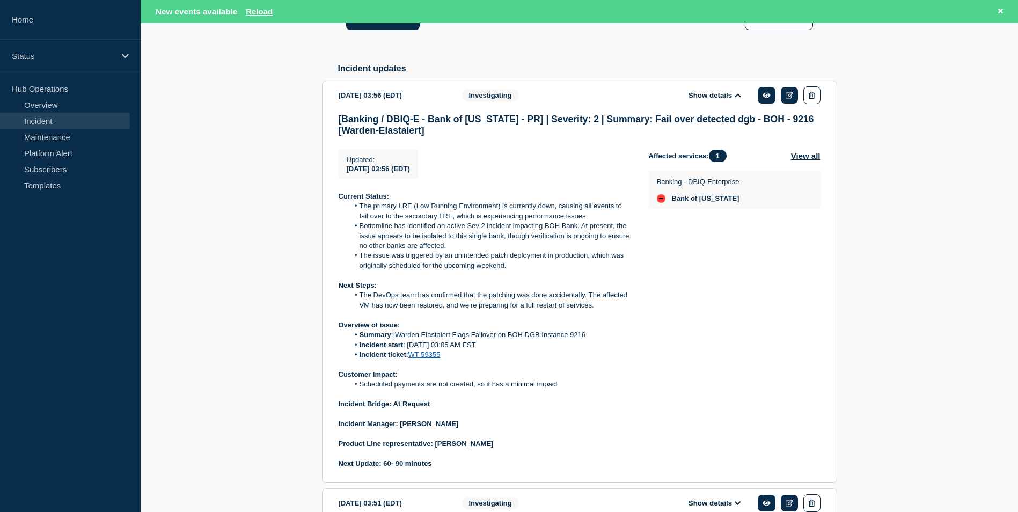
scroll to position [590, 0]
drag, startPoint x: 358, startPoint y: 398, endPoint x: 564, endPoint y: 401, distance: 205.5
click at [564, 388] on li "Scheduled payments are not created, so it has a minimal impact" at bounding box center [490, 384] width 283 height 10
copy li "Scheduled payments are not created, so it has a minimal impact"
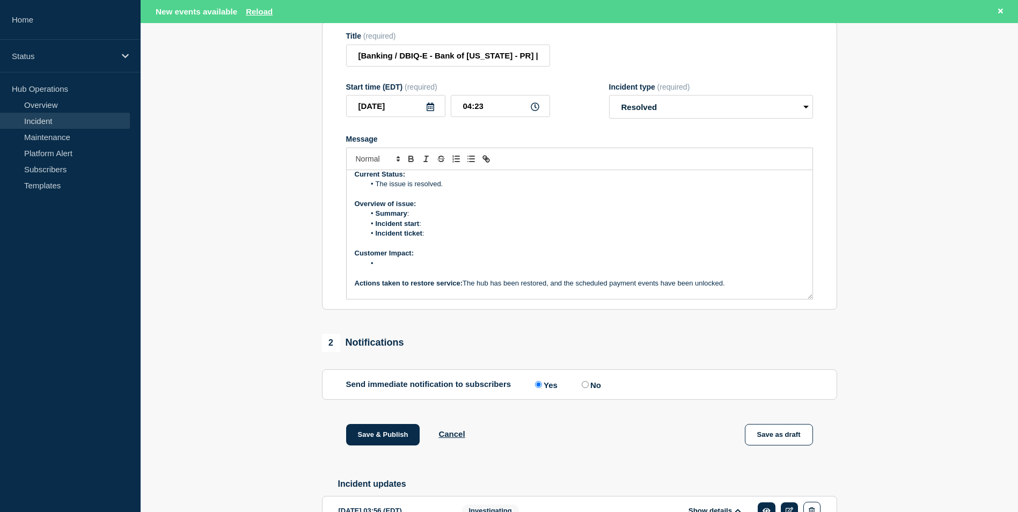
scroll to position [173, 0]
click at [395, 269] on li "Message" at bounding box center [584, 264] width 439 height 10
click at [450, 219] on li "Summary :" at bounding box center [584, 214] width 439 height 10
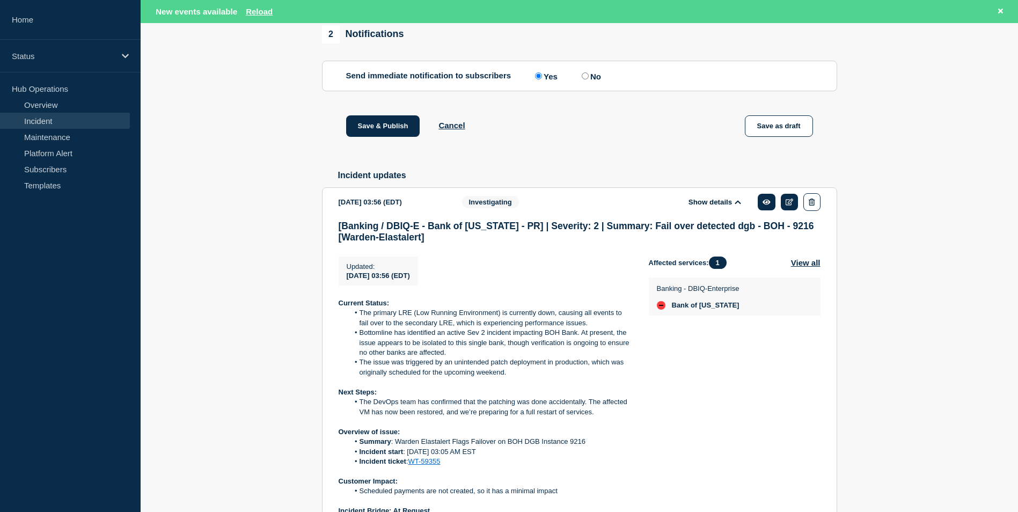
scroll to position [660, 0]
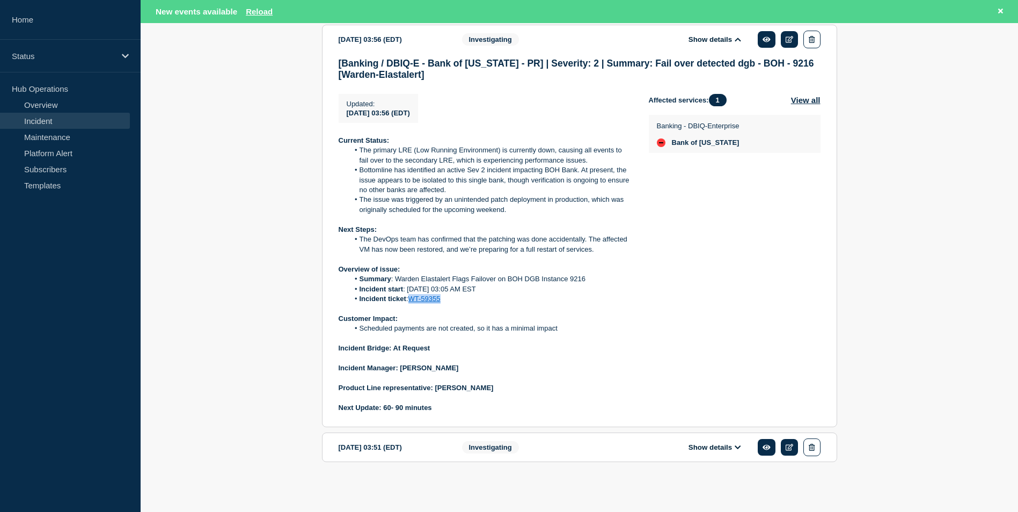
drag, startPoint x: 457, startPoint y: 300, endPoint x: 411, endPoint y: 298, distance: 46.2
click at [411, 298] on li "Incident ticket : WT-59355" at bounding box center [490, 299] width 283 height 10
copy link "WT-59355"
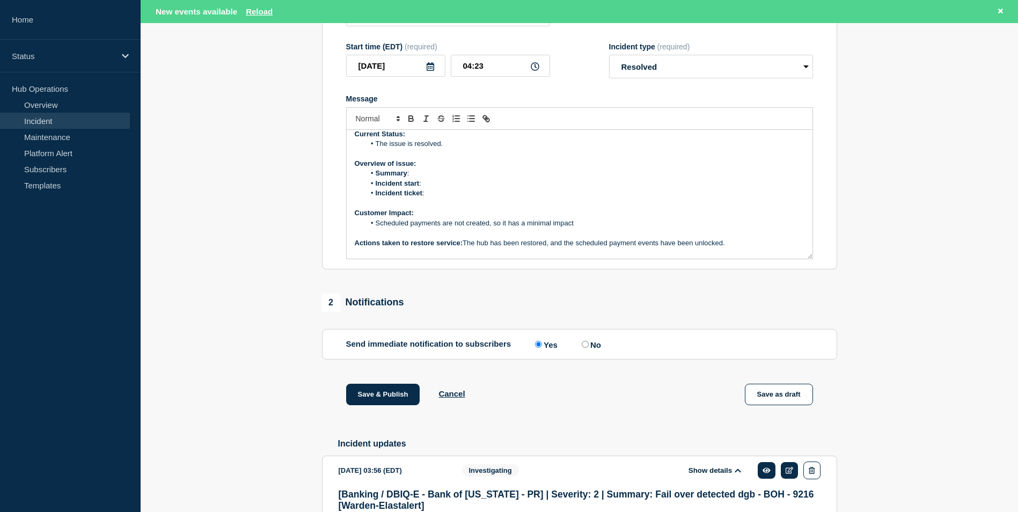
scroll to position [212, 0]
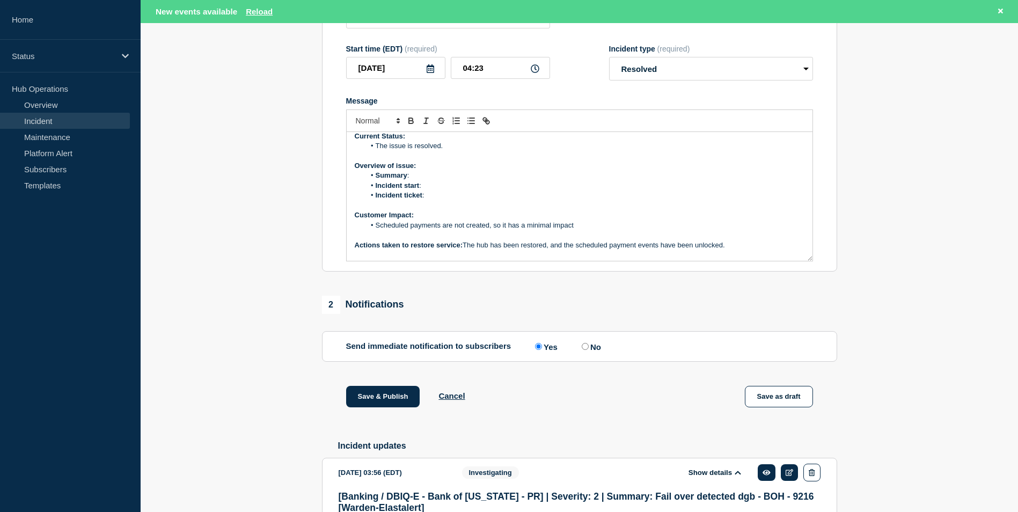
click at [449, 200] on li "Incident ticket :" at bounding box center [584, 195] width 439 height 10
click at [439, 180] on li "Summary :" at bounding box center [584, 176] width 439 height 10
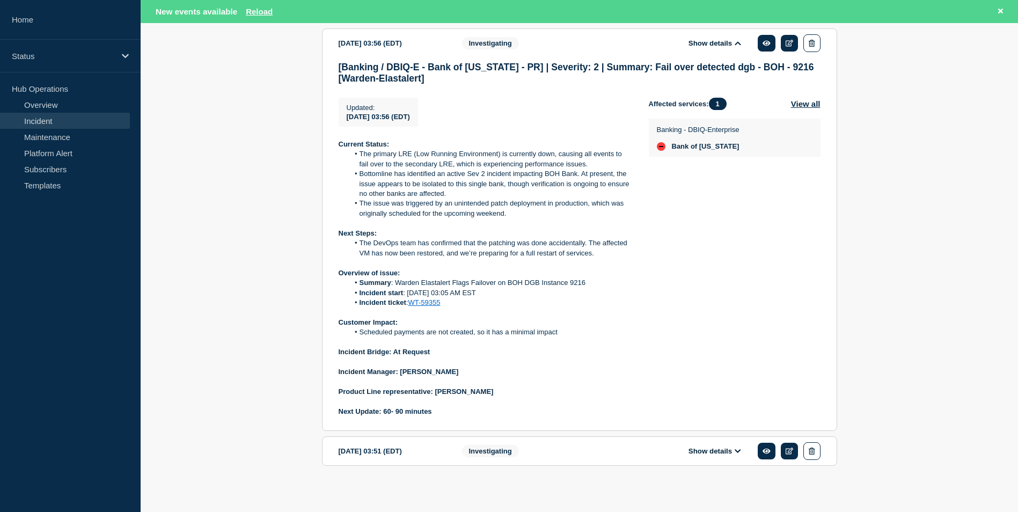
scroll to position [660, 0]
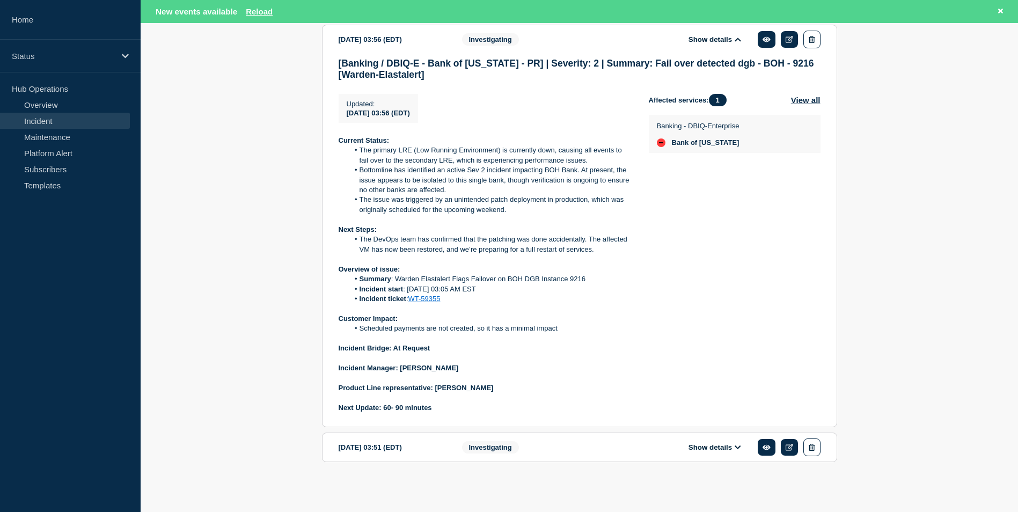
drag, startPoint x: 484, startPoint y: 287, endPoint x: 408, endPoint y: 288, distance: 76.7
click at [408, 288] on li "Incident start : 18th Sep. 03:05 AM EST" at bounding box center [490, 289] width 283 height 10
copy li "18th Sep. 03:05 AM EST"
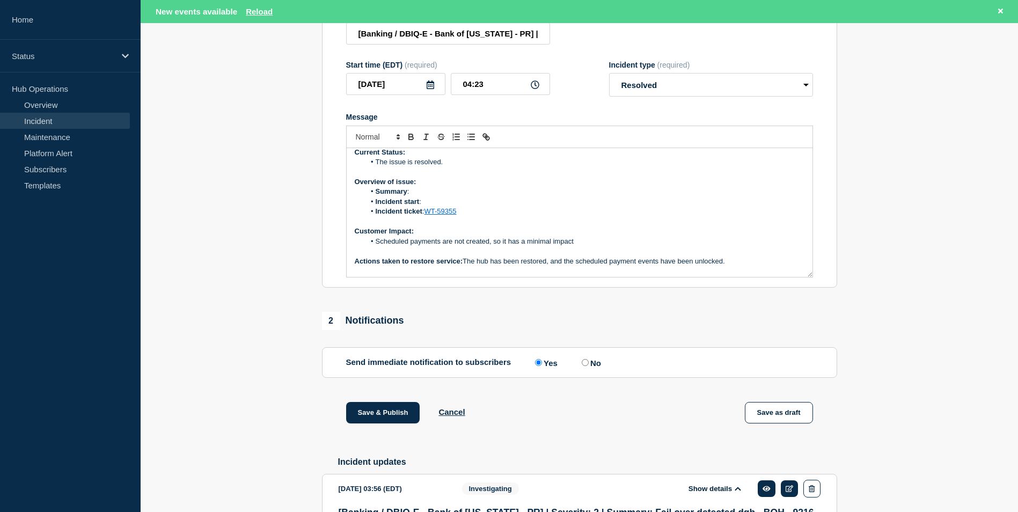
scroll to position [195, 0]
click at [442, 207] on li "Incident start :" at bounding box center [584, 202] width 439 height 10
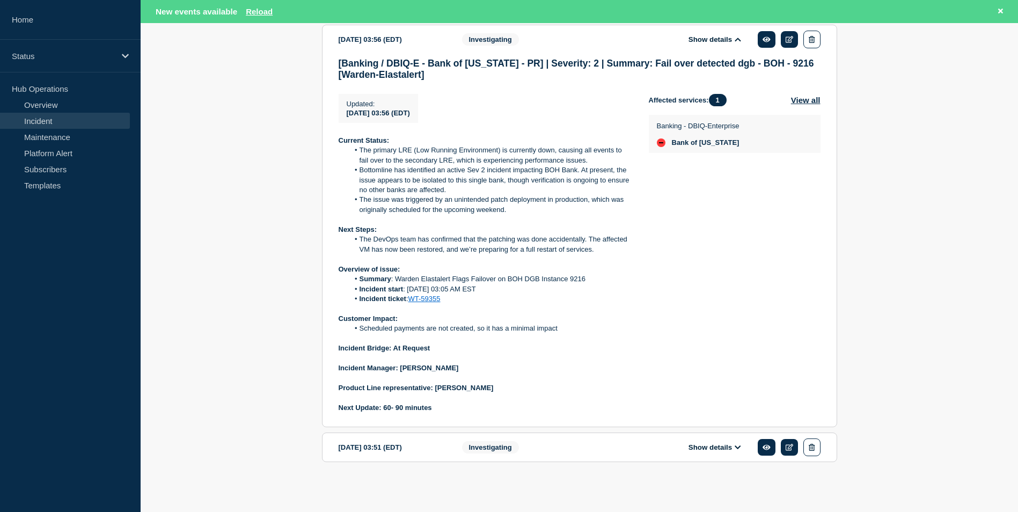
scroll to position [660, 0]
drag, startPoint x: 589, startPoint y: 273, endPoint x: 504, endPoint y: 267, distance: 84.5
click at [504, 267] on p "Overview of issue:" at bounding box center [485, 269] width 293 height 10
drag, startPoint x: 586, startPoint y: 280, endPoint x: 396, endPoint y: 278, distance: 190.5
click at [396, 278] on li "Summary : Warden Elastalert Flags Failover on BOH DGB Instance 9216" at bounding box center [490, 279] width 283 height 10
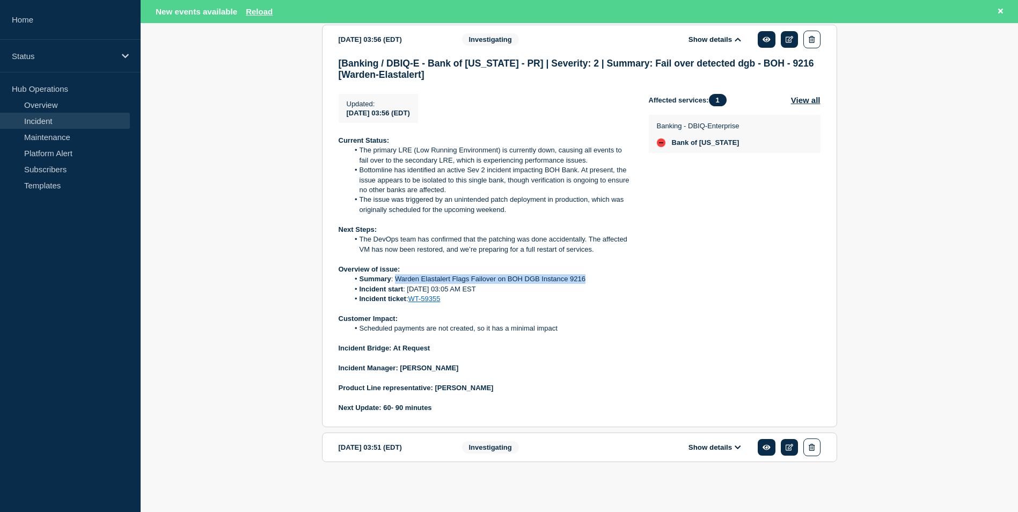
copy li "Warden Elastalert Flags Failover on BOH DGB Instance 9216"
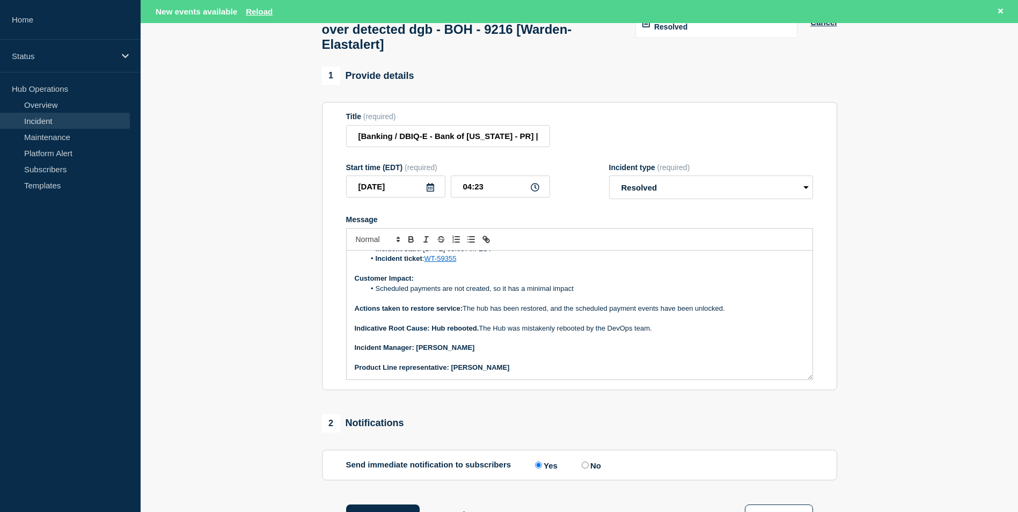
scroll to position [0, 0]
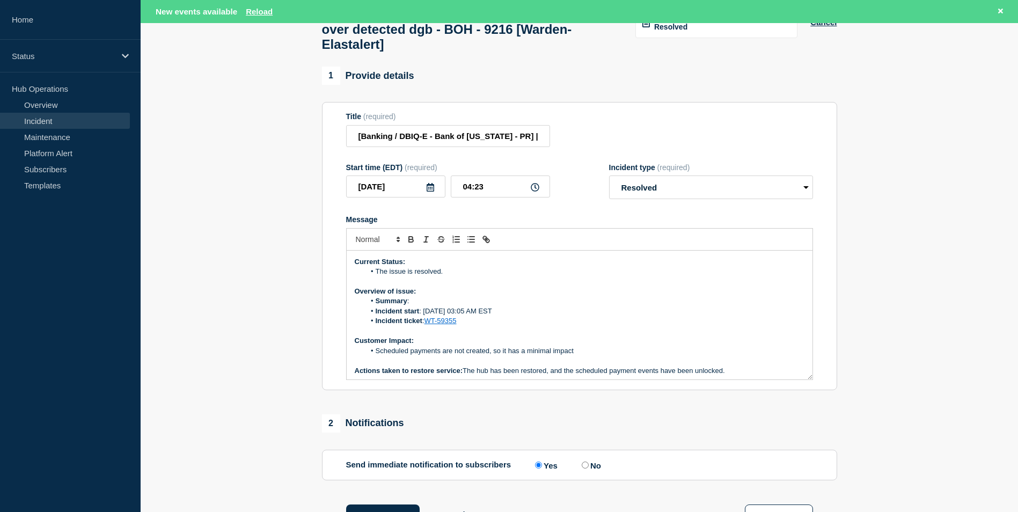
click at [424, 306] on li "Summary :" at bounding box center [584, 301] width 439 height 10
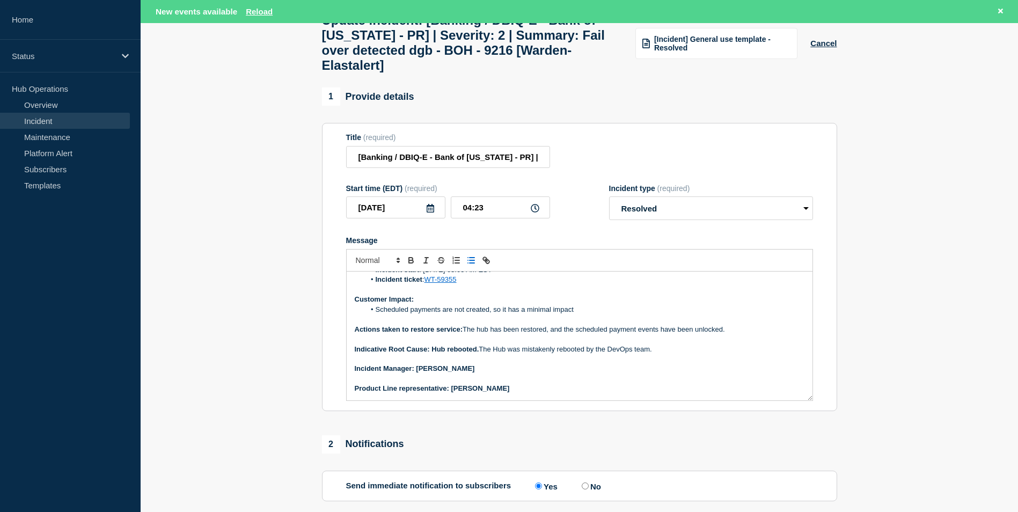
scroll to position [73, 0]
click at [476, 352] on strong "Indicative Root Cause: Hub rebooted." at bounding box center [417, 348] width 124 height 8
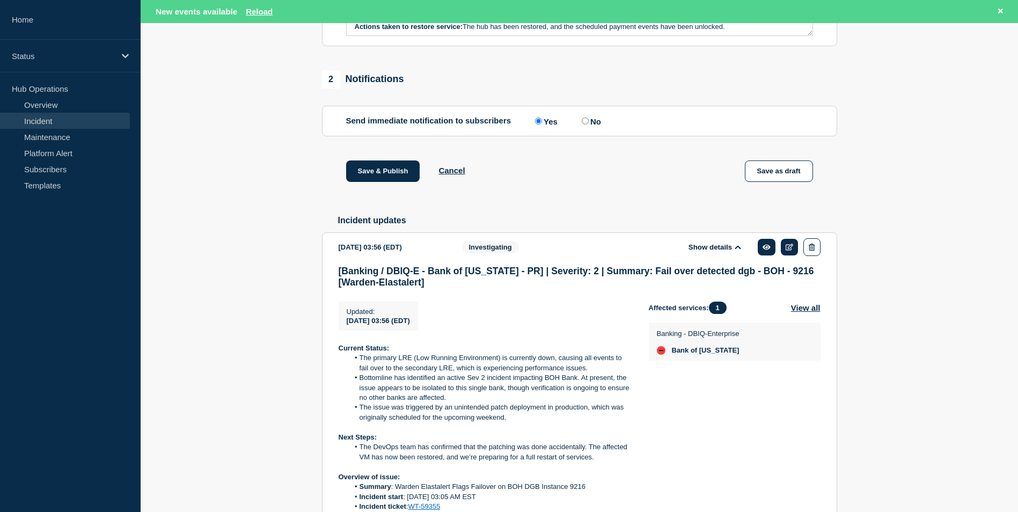
scroll to position [441, 0]
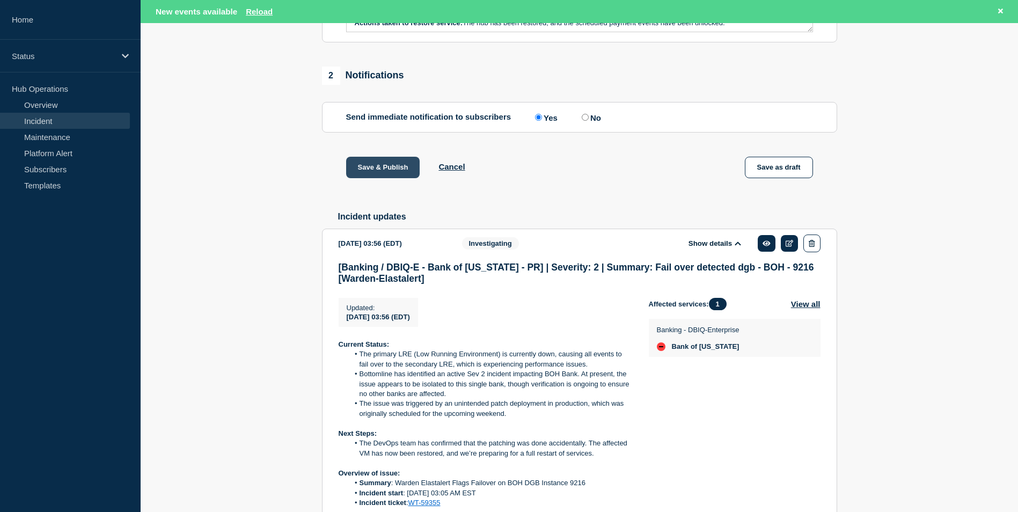
click at [374, 175] on button "Save & Publish" at bounding box center [383, 167] width 74 height 21
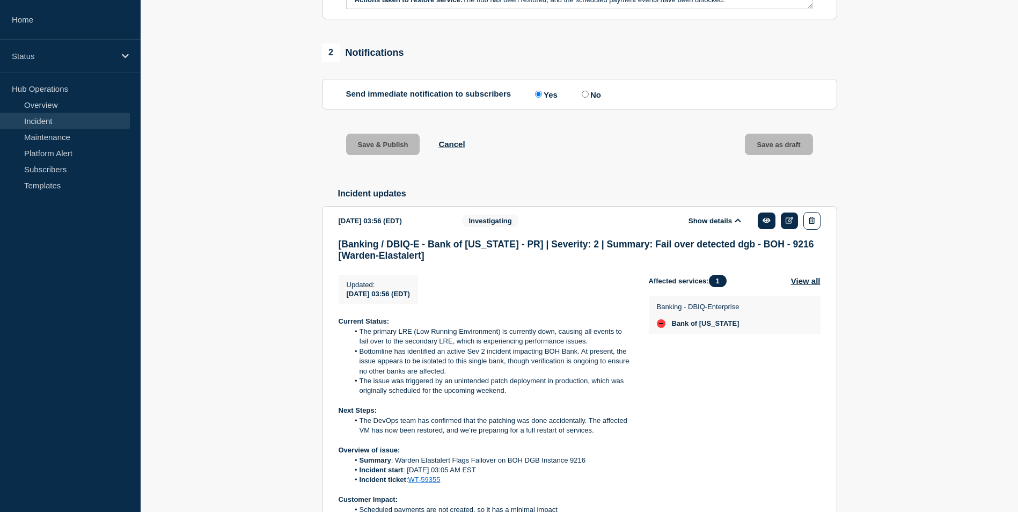
scroll to position [418, 0]
